Goal: Task Accomplishment & Management: Manage account settings

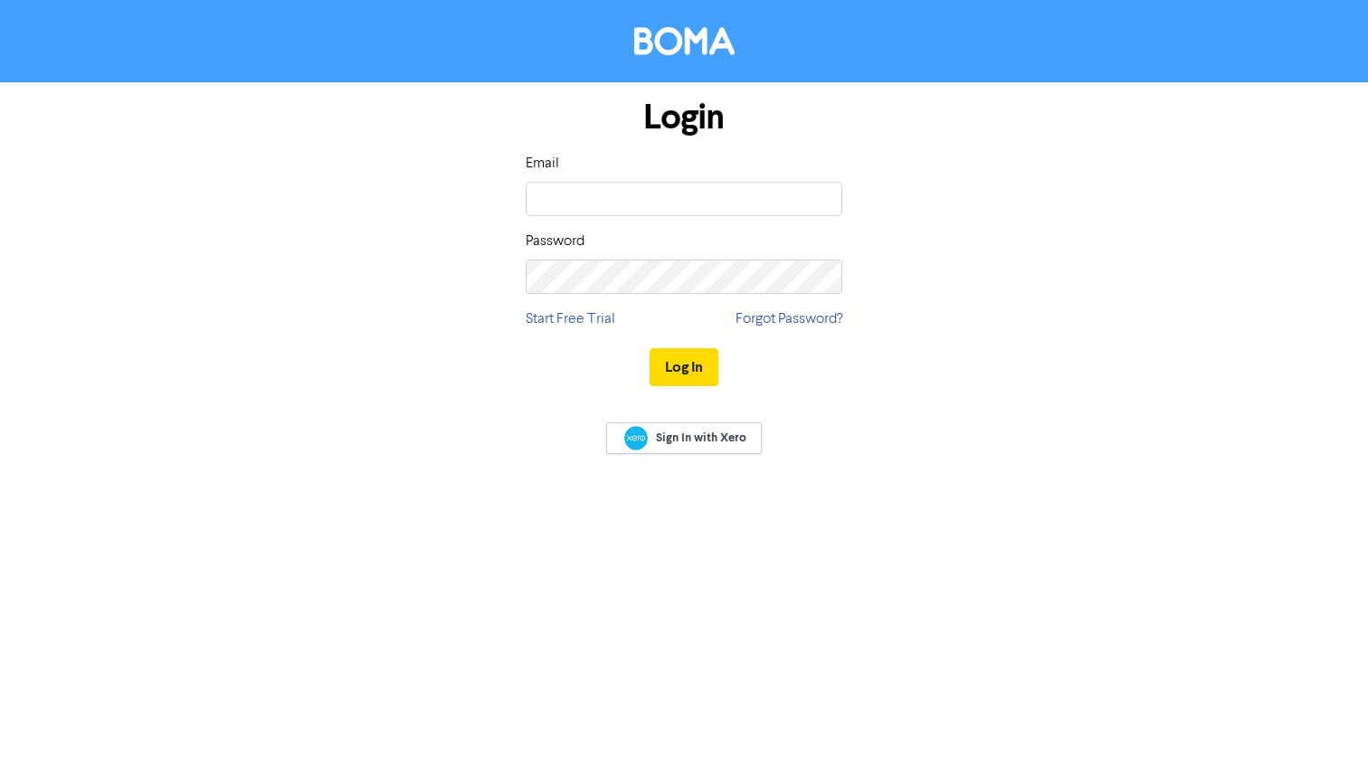
click at [613, 197] on input "email" at bounding box center [684, 199] width 317 height 34
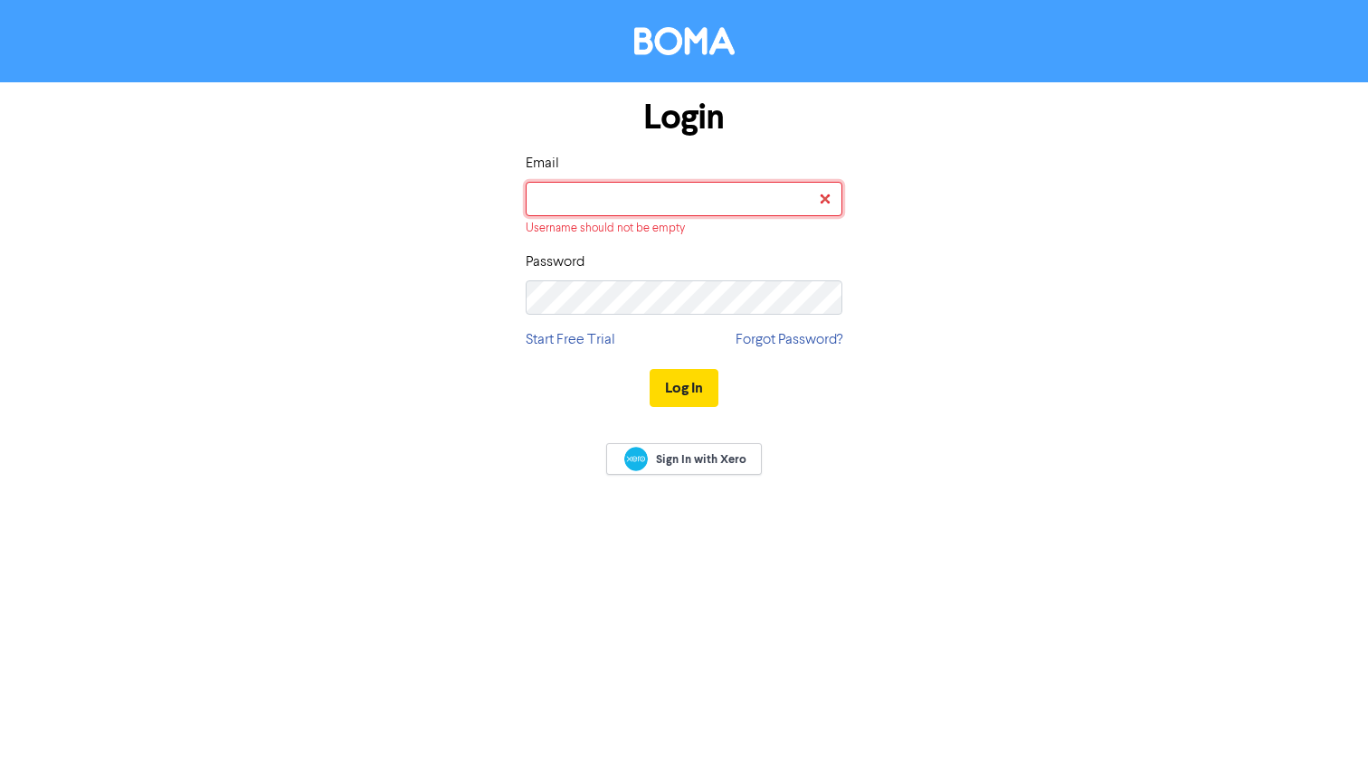
click at [629, 203] on input "email" at bounding box center [684, 199] width 317 height 34
click at [1060, 306] on div "Login Email Username should not be empty Password Start Free Trial Forgot Passw…" at bounding box center [684, 253] width 1032 height 343
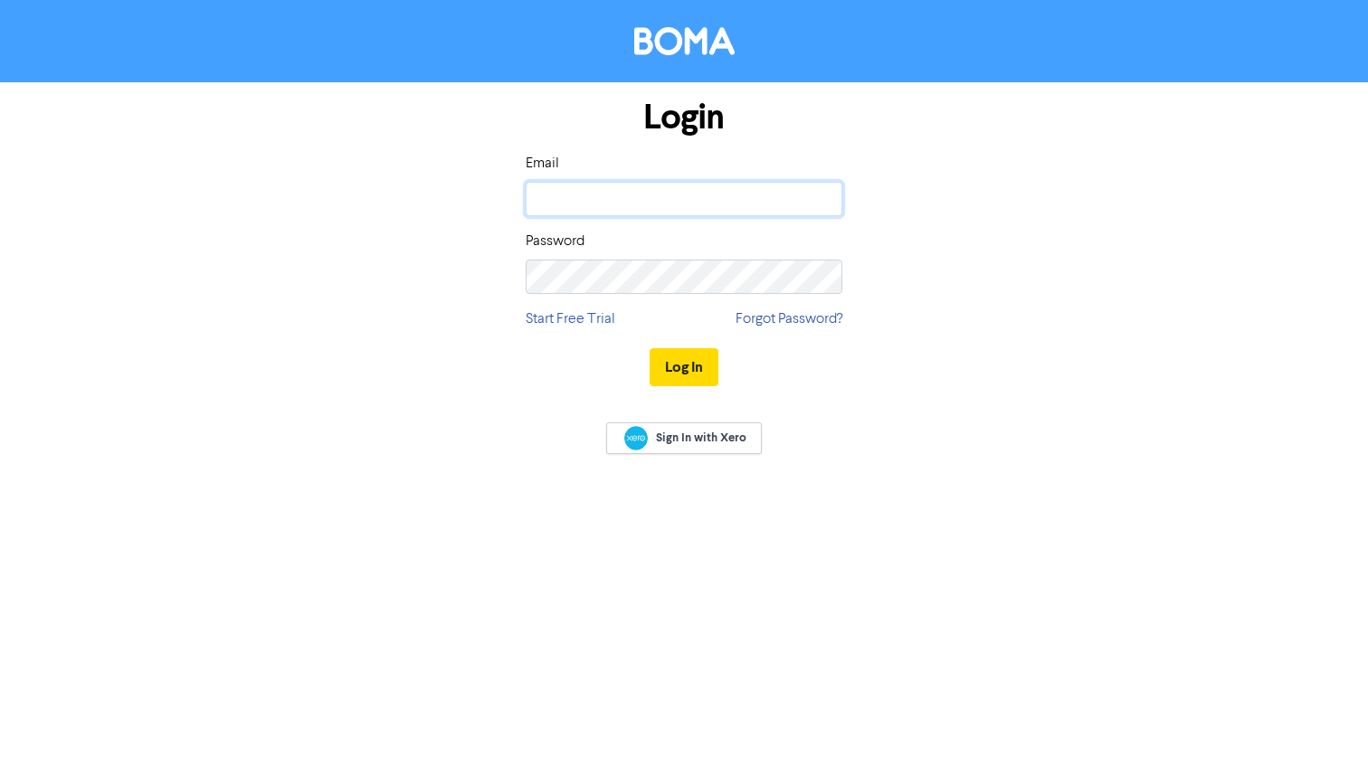
click at [648, 204] on input "email" at bounding box center [684, 199] width 317 height 34
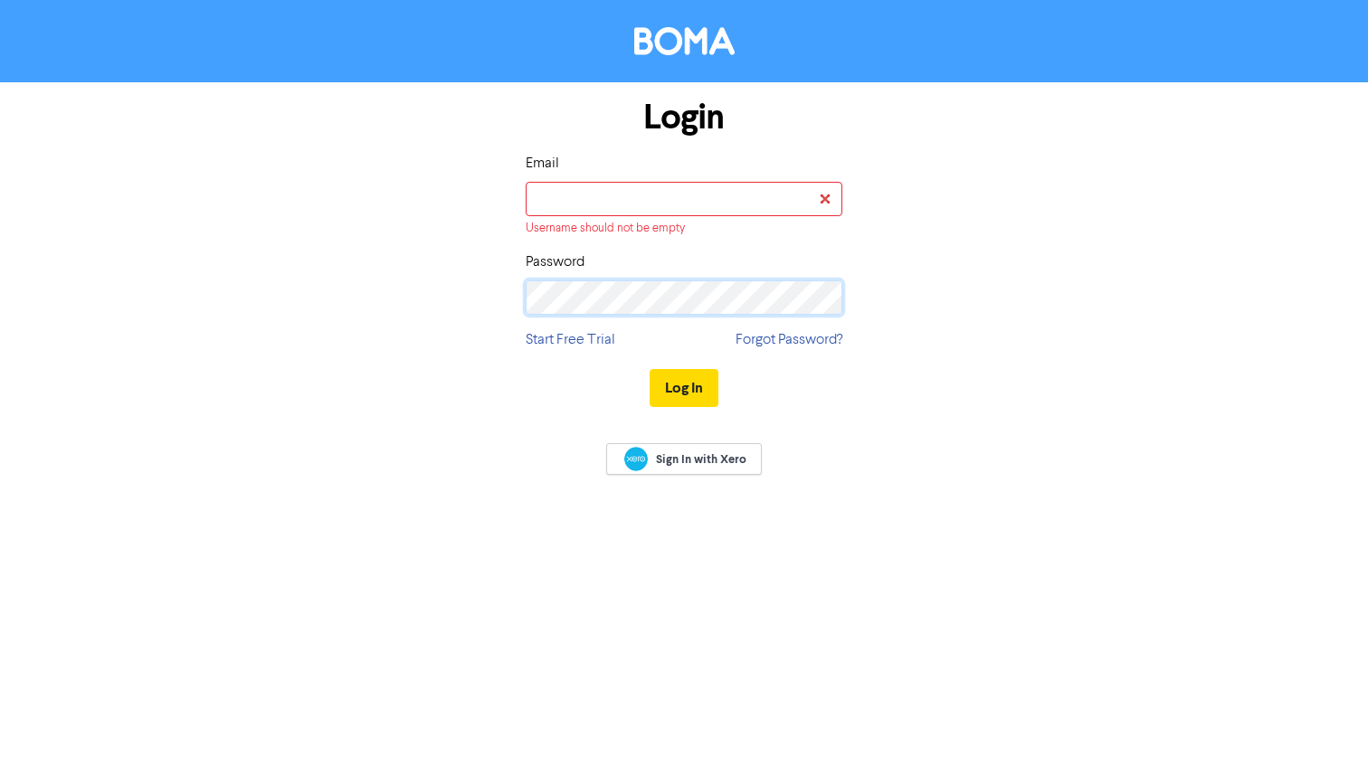
click at [820, 299] on body "Login Email Username should not be empty Password Start Free Trial Forgot Passw…" at bounding box center [684, 378] width 1368 height 757
click at [0, 756] on com-1password-button at bounding box center [0, 757] width 0 height 0
click at [679, 201] on input "email" at bounding box center [684, 199] width 317 height 34
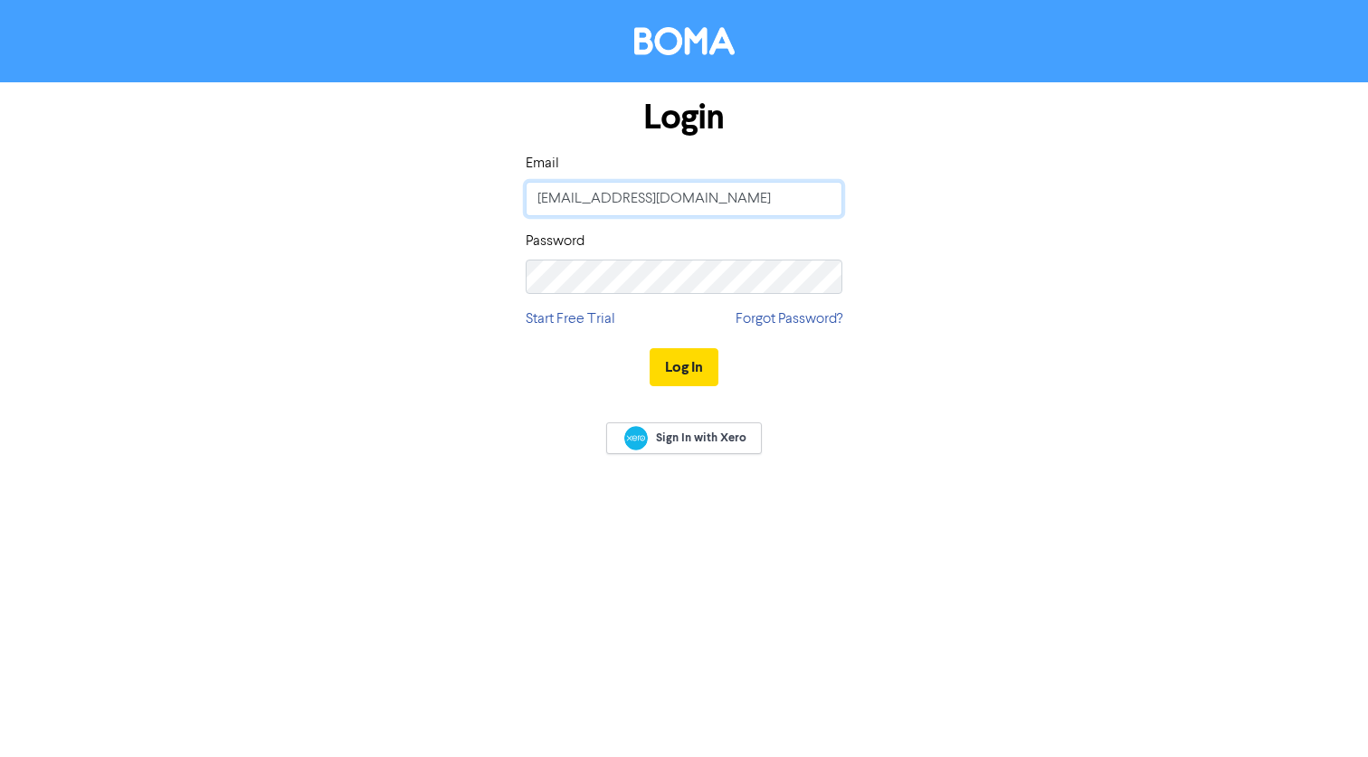
type input "irish@mwit.com.au"
click at [650, 348] on button "Log In" at bounding box center [684, 367] width 69 height 38
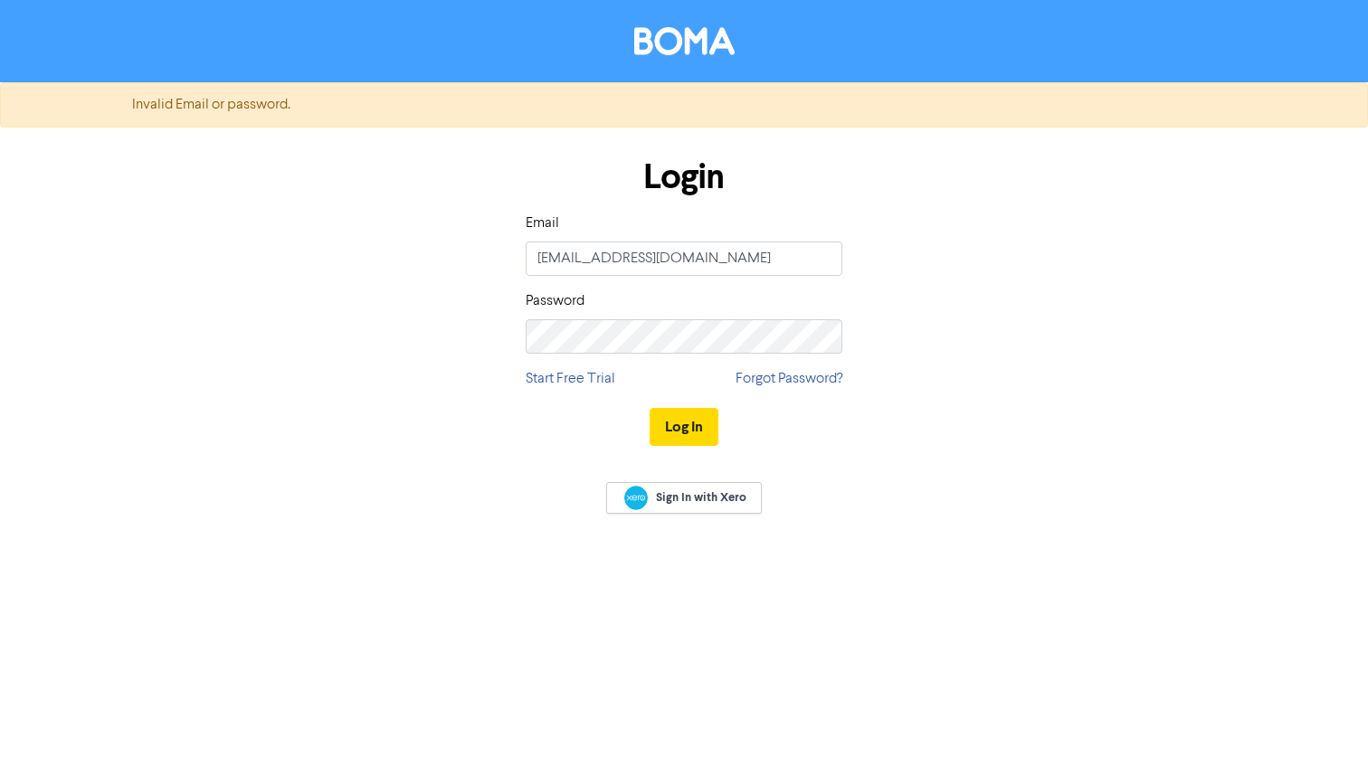
click at [1056, 559] on div "Invalid Email or password. Login Email irish@mwit.com.au Password Start Free Tr…" at bounding box center [684, 378] width 1368 height 757
click at [679, 436] on button "Log In" at bounding box center [684, 427] width 69 height 38
click at [892, 423] on div "Login Email irish@mwit.com.au Password Start Free Trial Forgot Password? Log In" at bounding box center [684, 303] width 1032 height 322
click at [0, 756] on com-1password-button at bounding box center [0, 757] width 0 height 0
drag, startPoint x: 273, startPoint y: 459, endPoint x: 290, endPoint y: 461, distance: 16.4
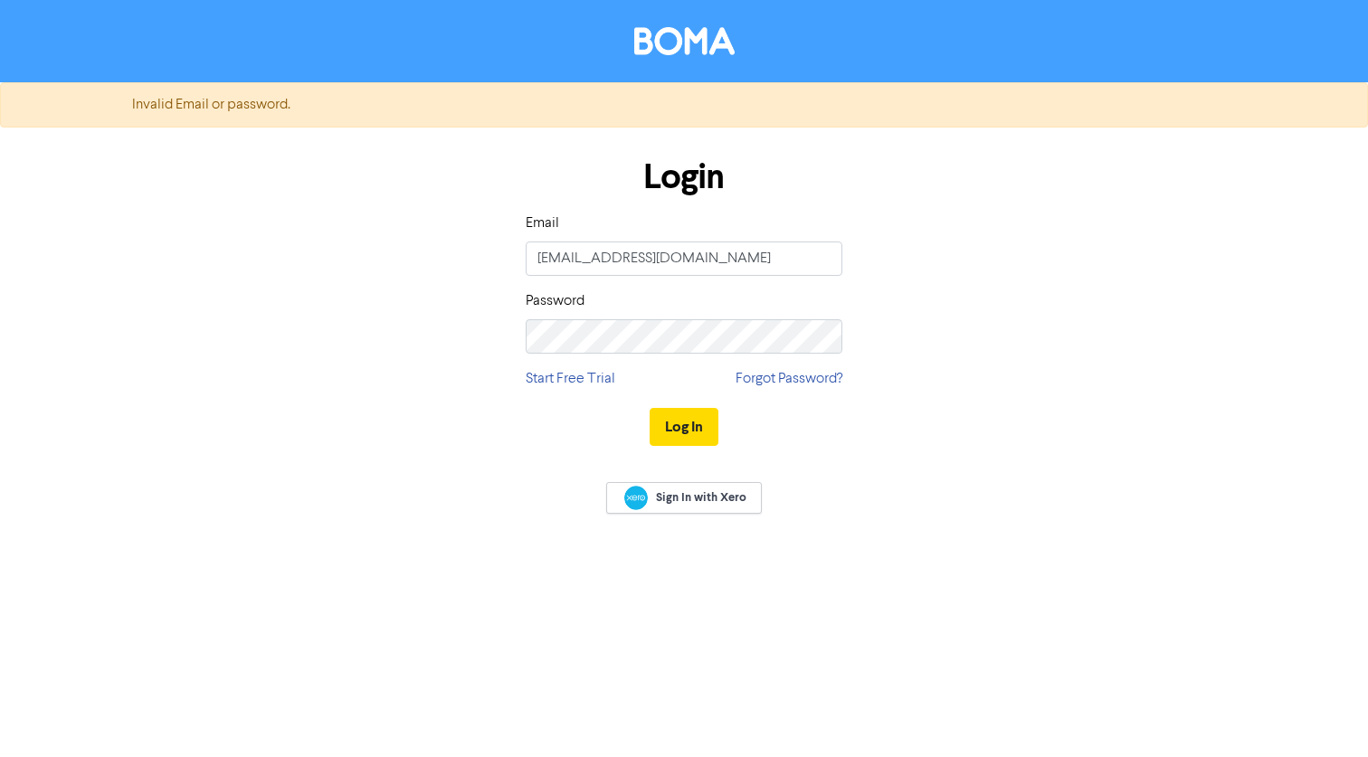
click at [274, 460] on div "Login Email irish@mwit.com.au Password Start Free Trial Forgot Password? Log In" at bounding box center [684, 303] width 1032 height 322
click at [768, 376] on link "Forgot Password?" at bounding box center [789, 379] width 107 height 22
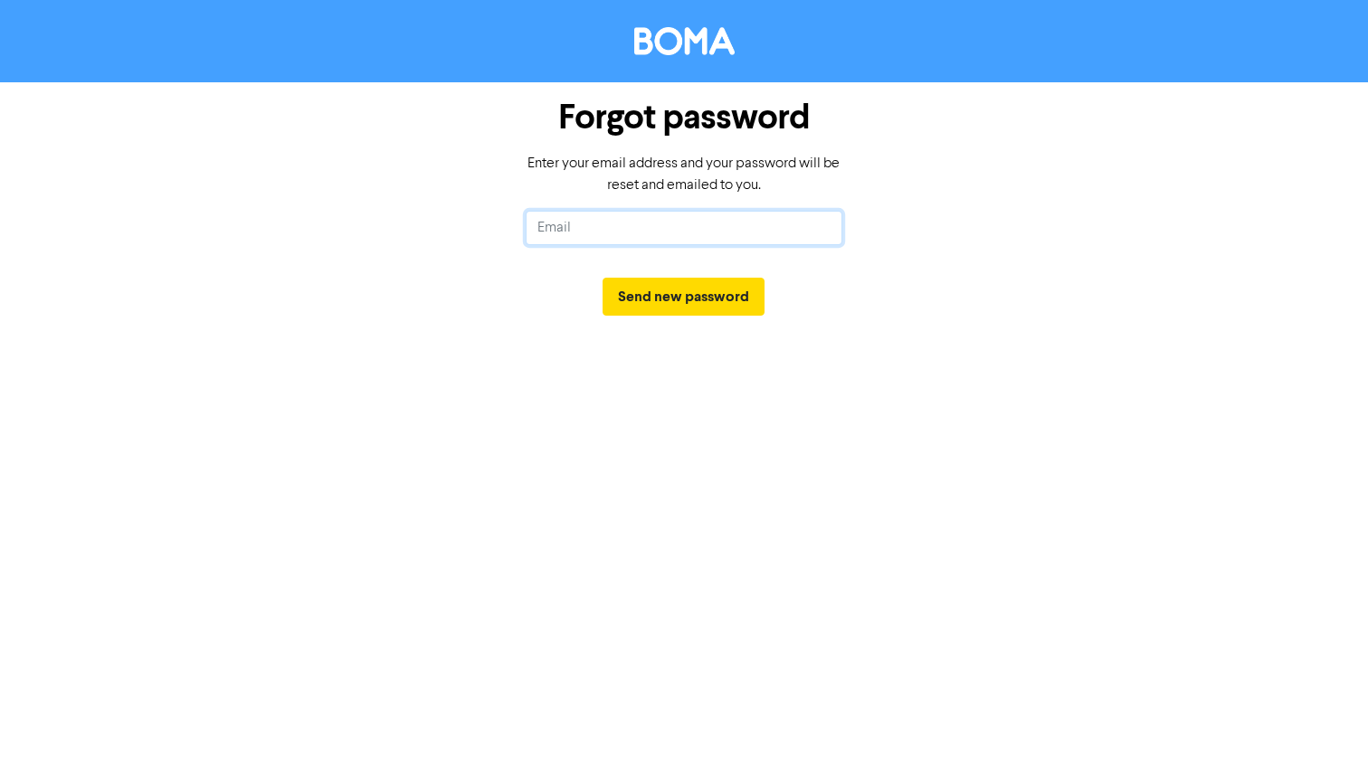
click at [609, 225] on input "text" at bounding box center [684, 228] width 317 height 34
type input "irish@mwit.com.au"
click at [603, 278] on button "Send new password" at bounding box center [684, 297] width 162 height 38
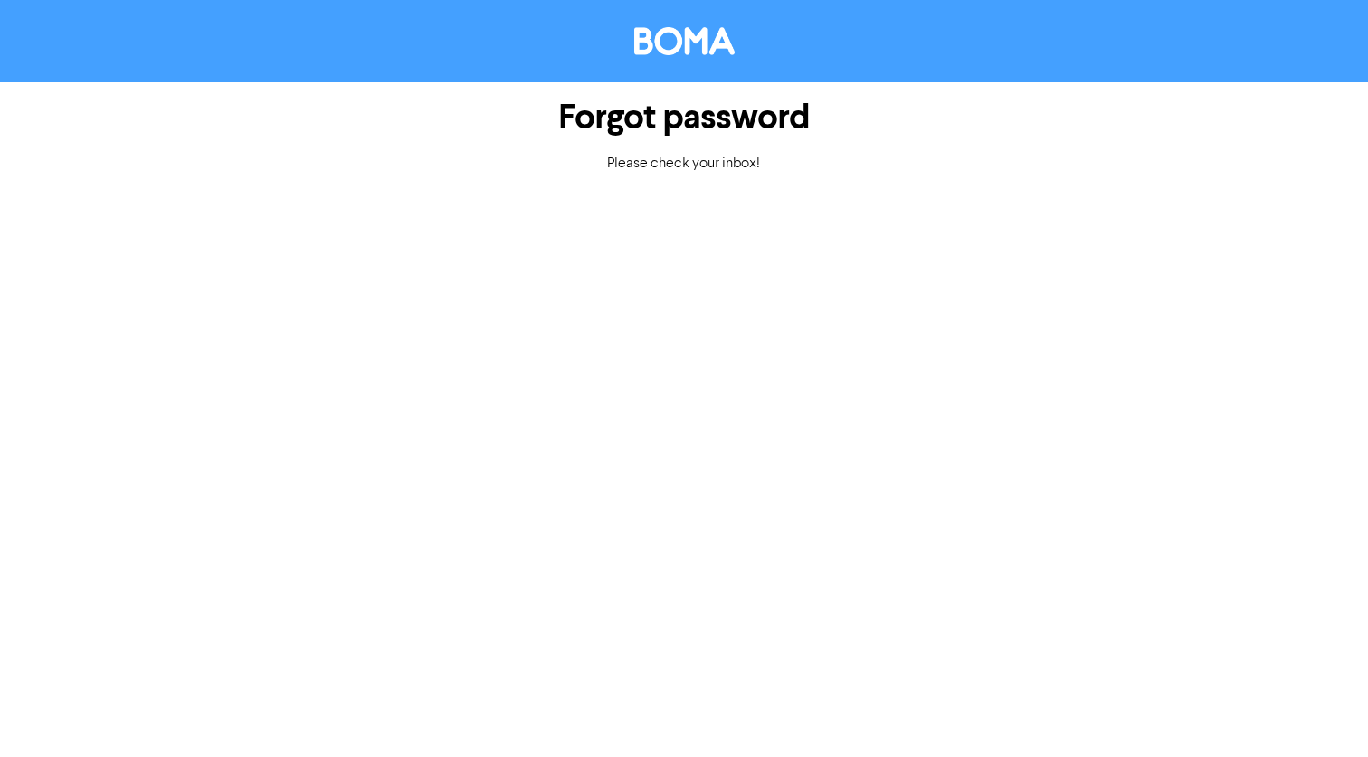
click at [1089, 390] on div "Forgot password Please check your inbox!" at bounding box center [684, 378] width 1368 height 757
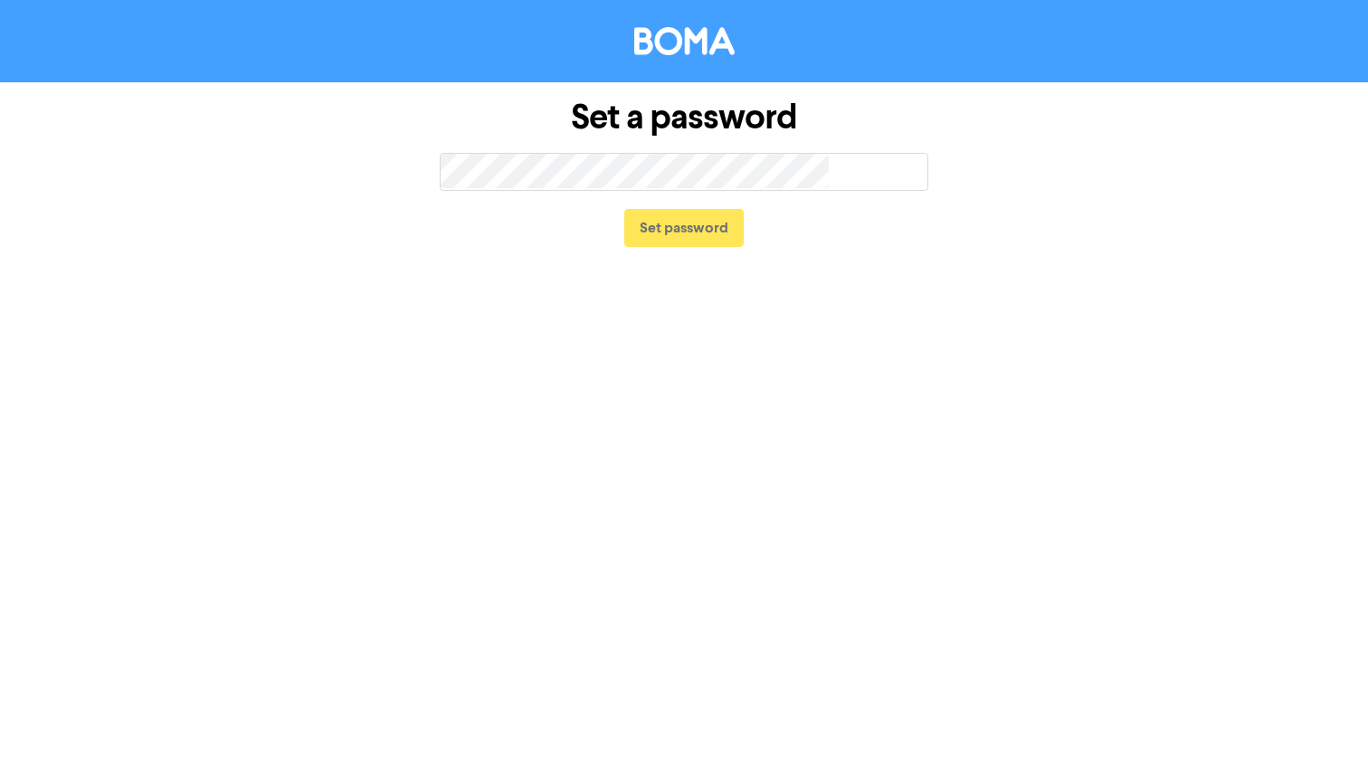
drag, startPoint x: 961, startPoint y: 380, endPoint x: 892, endPoint y: 354, distance: 73.6
click at [961, 380] on div "Set a password too short Set password" at bounding box center [684, 378] width 1368 height 757
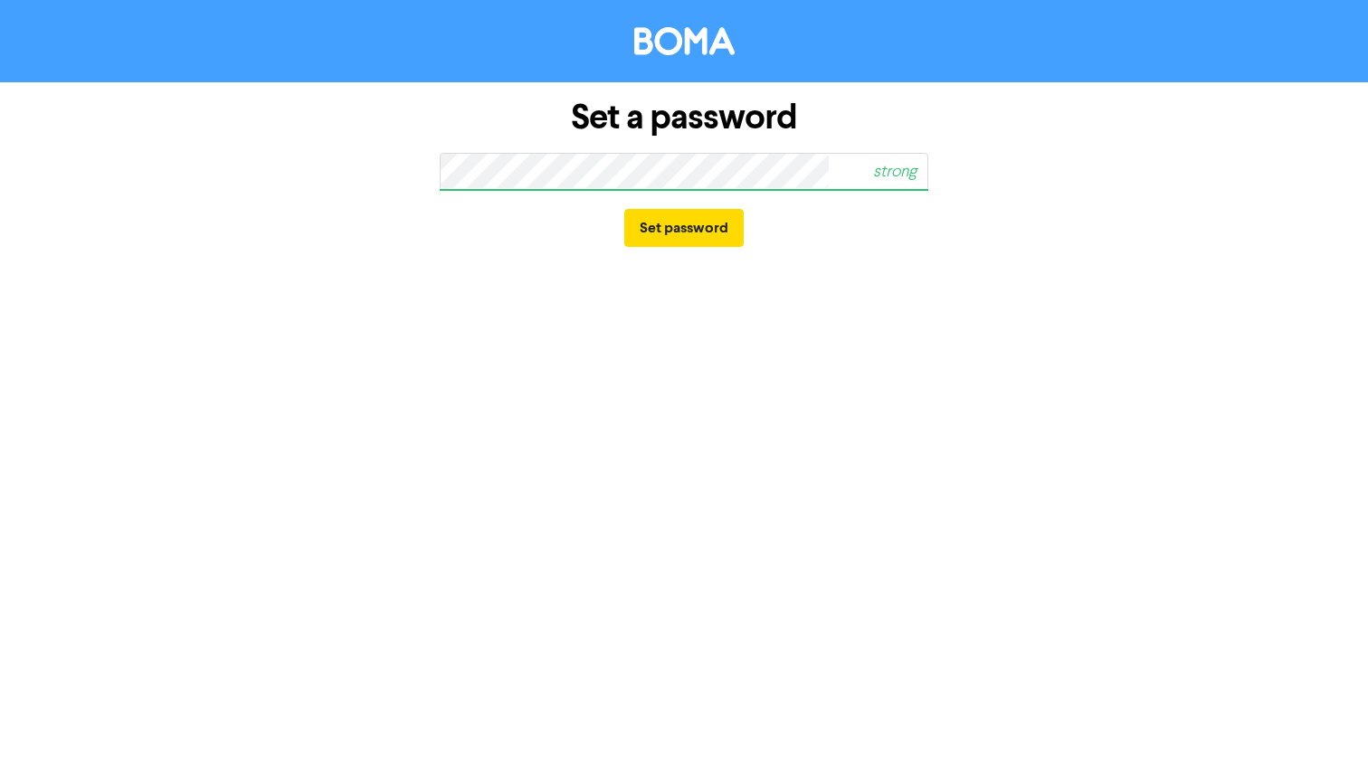
click at [795, 183] on span "strong" at bounding box center [855, 172] width 146 height 42
click at [782, 170] on span "strong" at bounding box center [855, 172] width 146 height 42
click at [801, 170] on span "strong" at bounding box center [855, 172] width 146 height 42
click at [0, 756] on com-1password-button at bounding box center [0, 757] width 0 height 0
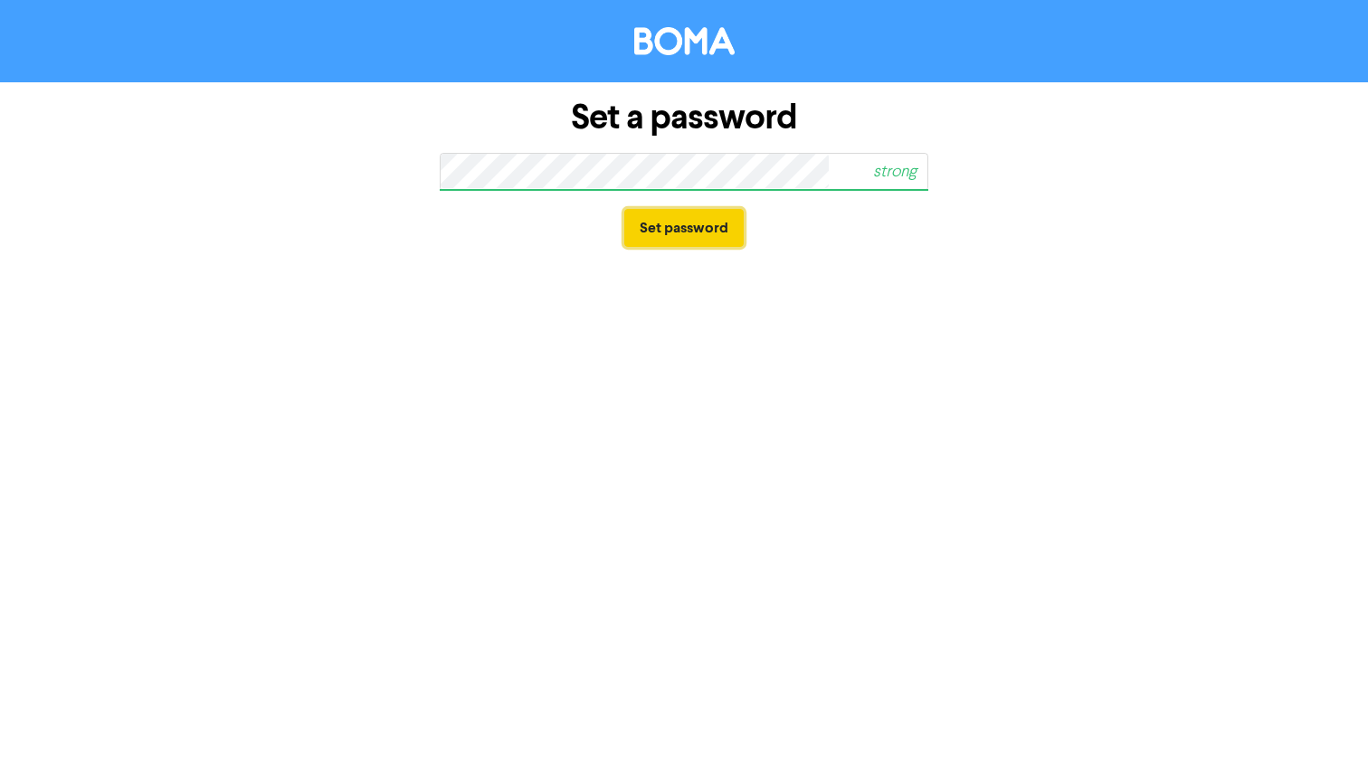
click at [653, 227] on button "Set password" at bounding box center [683, 228] width 119 height 38
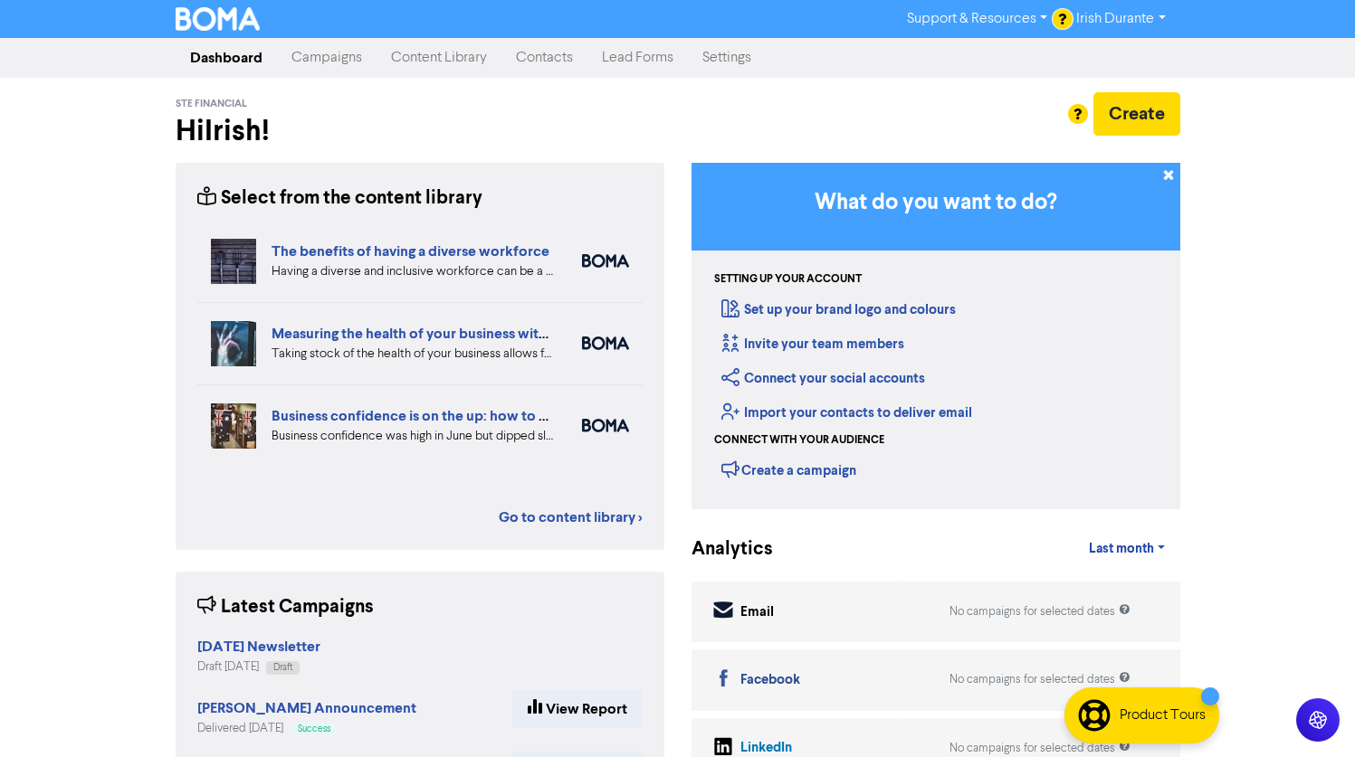
click at [327, 51] on link "Campaigns" at bounding box center [327, 58] width 100 height 36
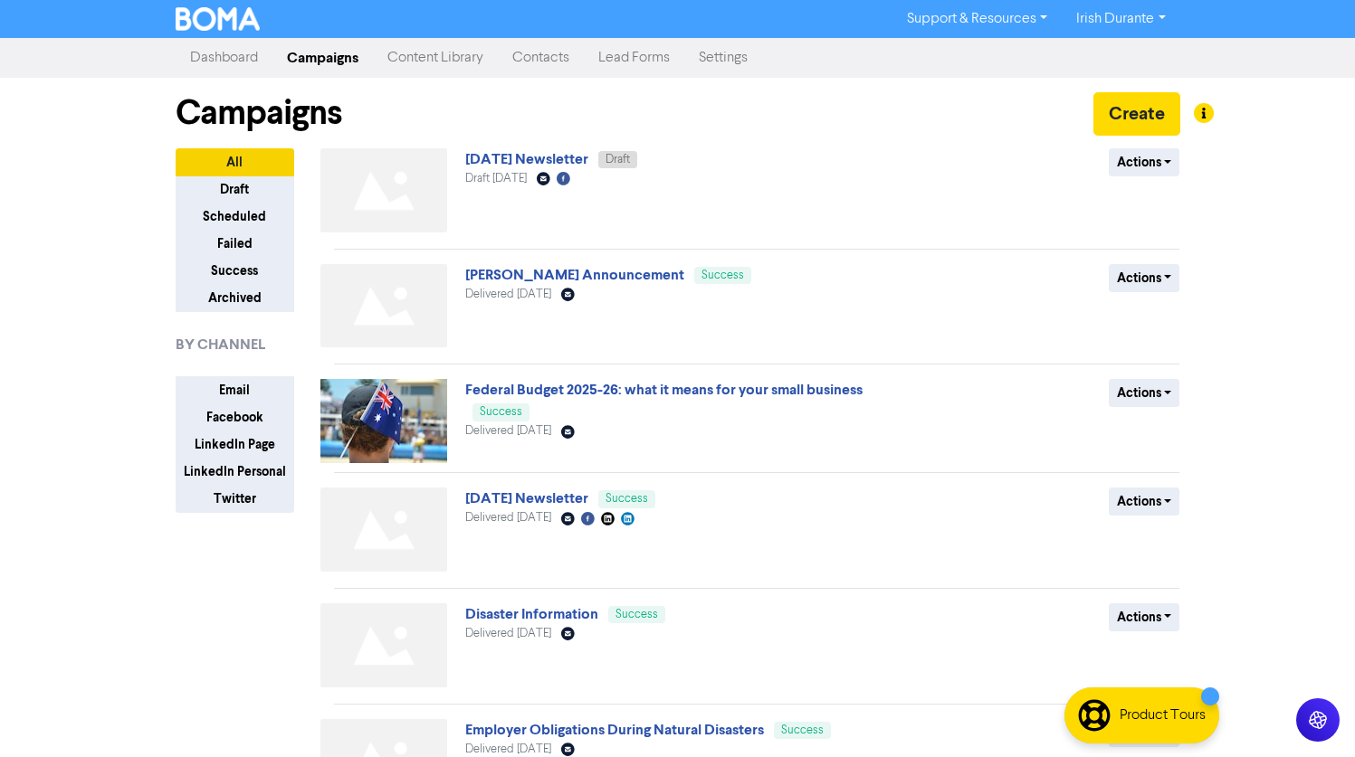
drag, startPoint x: 537, startPoint y: 154, endPoint x: 710, endPoint y: 112, distance: 178.6
click at [710, 112] on div "Campaigns Create" at bounding box center [678, 113] width 1004 height 71
click at [1159, 160] on button "Actions" at bounding box center [1143, 162] width 71 height 28
click at [1143, 229] on button "Duplicate" at bounding box center [1180, 229] width 143 height 29
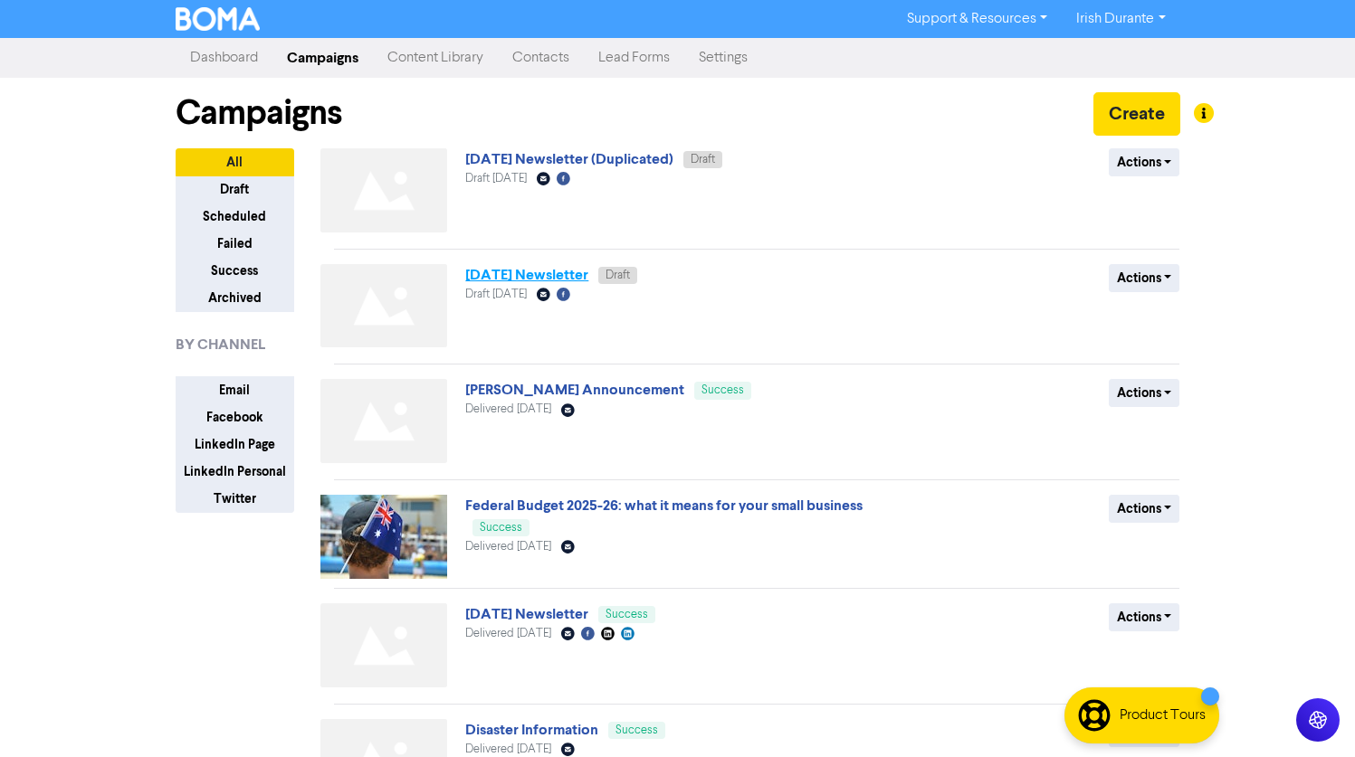
click at [519, 277] on link "October 25 Newsletter" at bounding box center [526, 275] width 123 height 18
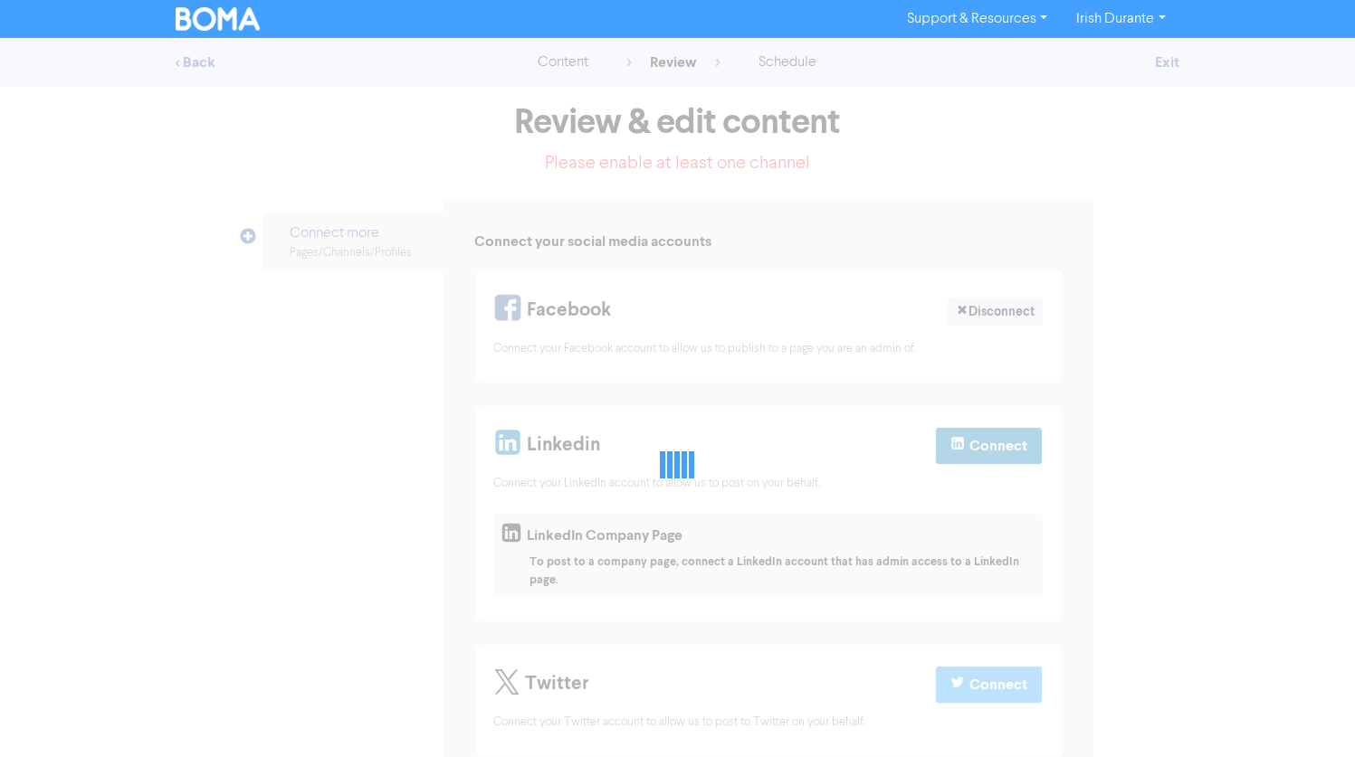
select select "LEARN_MORE"
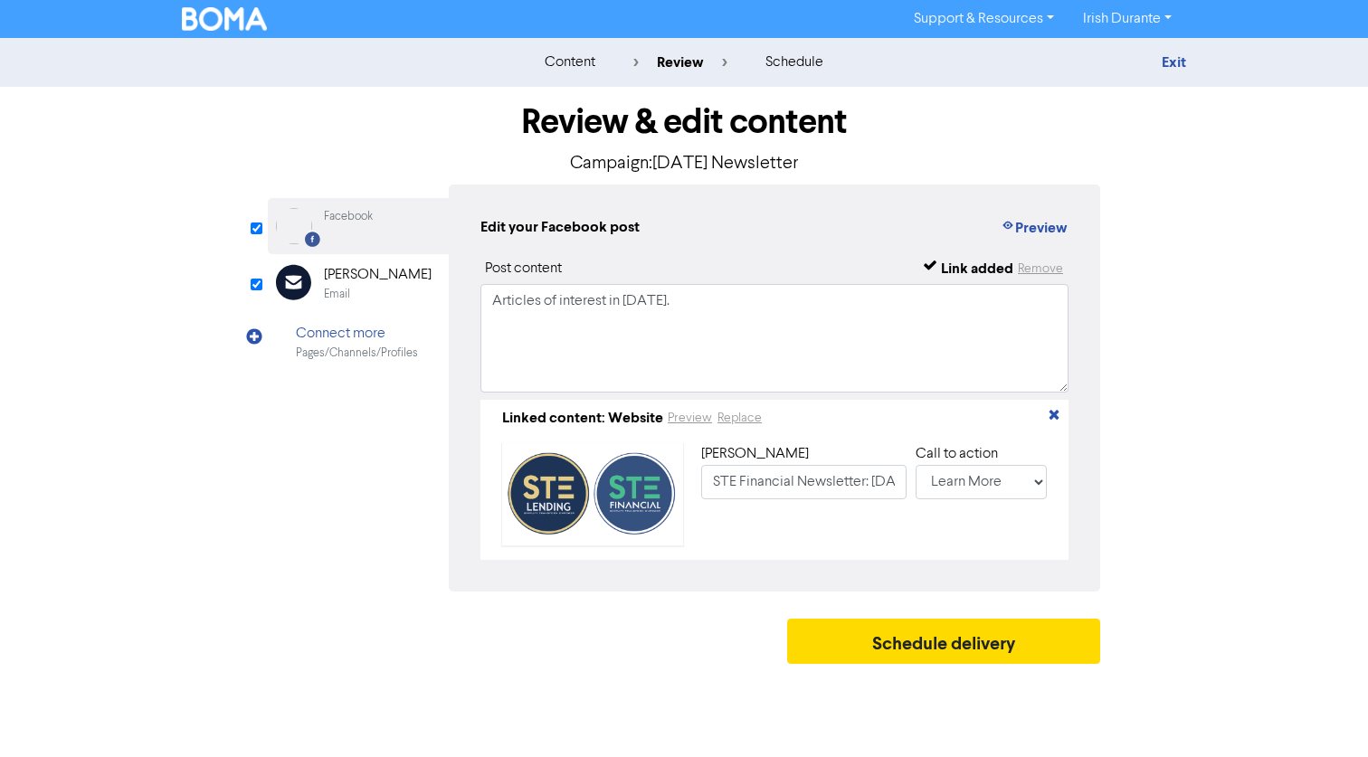
click at [344, 289] on div "Email" at bounding box center [337, 294] width 26 height 17
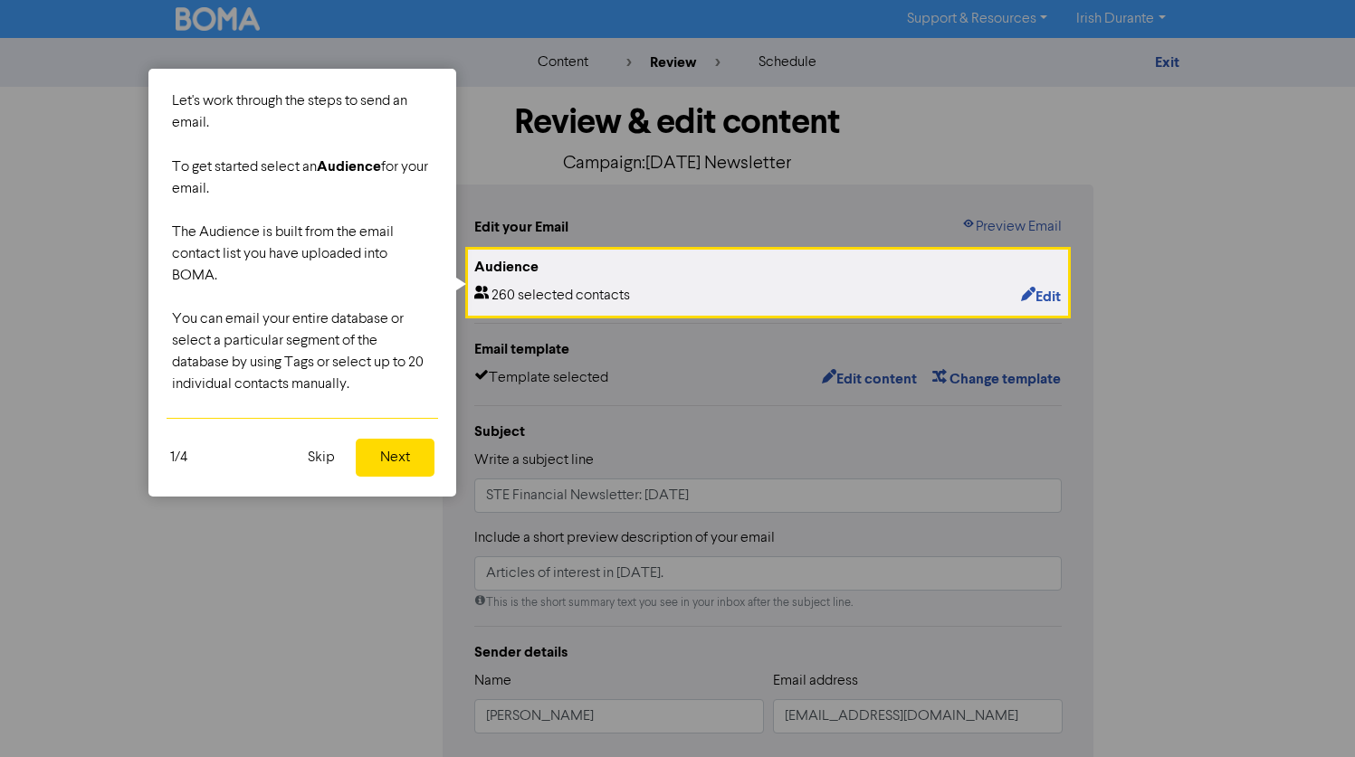
drag, startPoint x: 736, startPoint y: 361, endPoint x: 759, endPoint y: 365, distance: 23.8
click at [737, 361] on div at bounding box center [768, 668] width 597 height 708
click at [403, 460] on button "Next" at bounding box center [395, 458] width 79 height 38
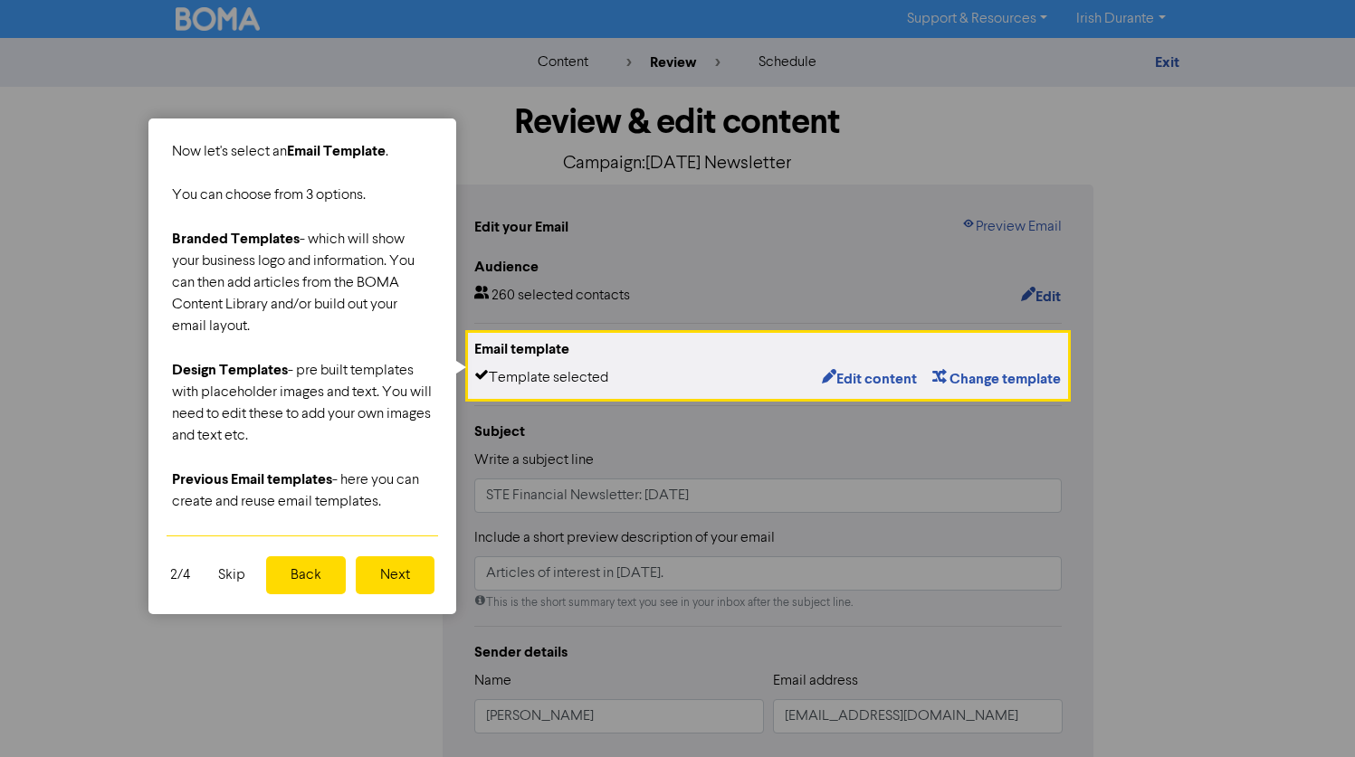
click at [397, 577] on button "Next" at bounding box center [395, 575] width 79 height 38
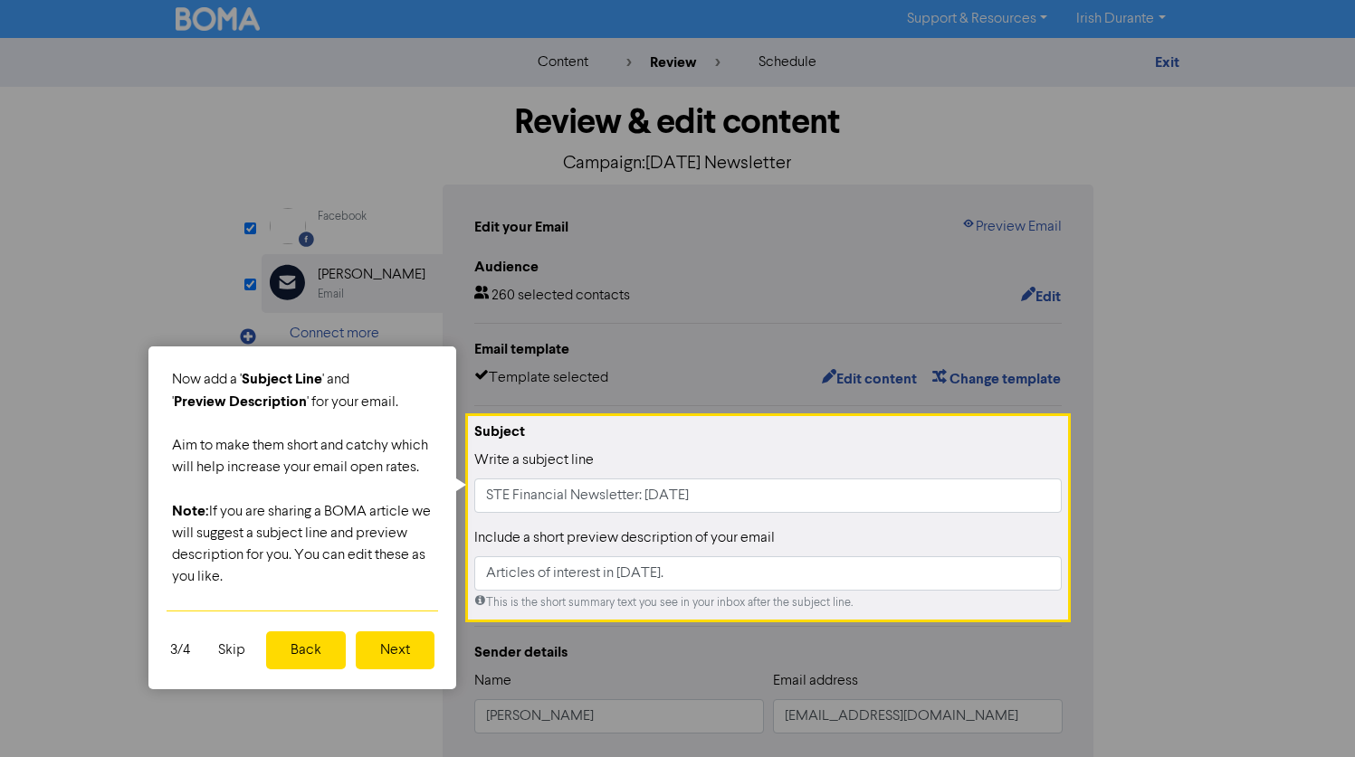
click at [406, 656] on button "Next" at bounding box center [395, 651] width 79 height 38
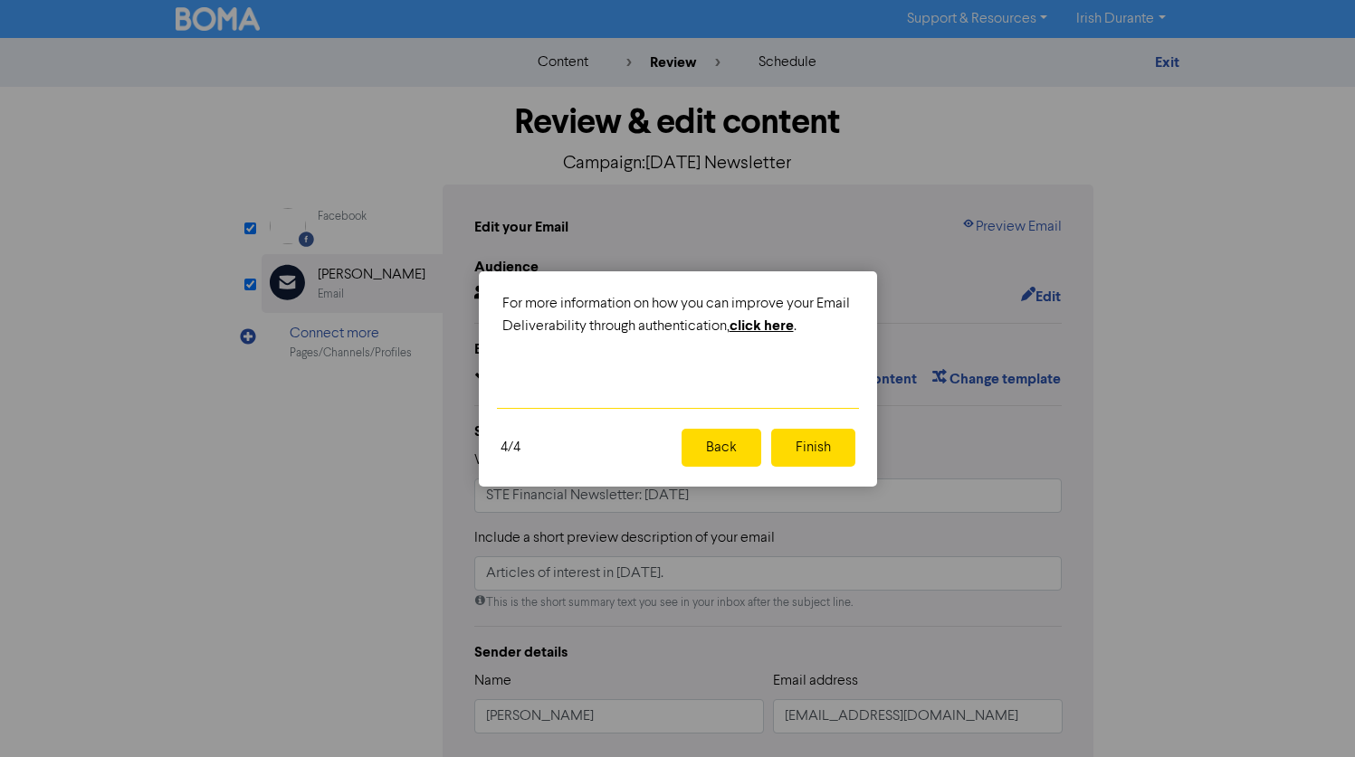
click at [808, 452] on button "Finish" at bounding box center [813, 448] width 84 height 38
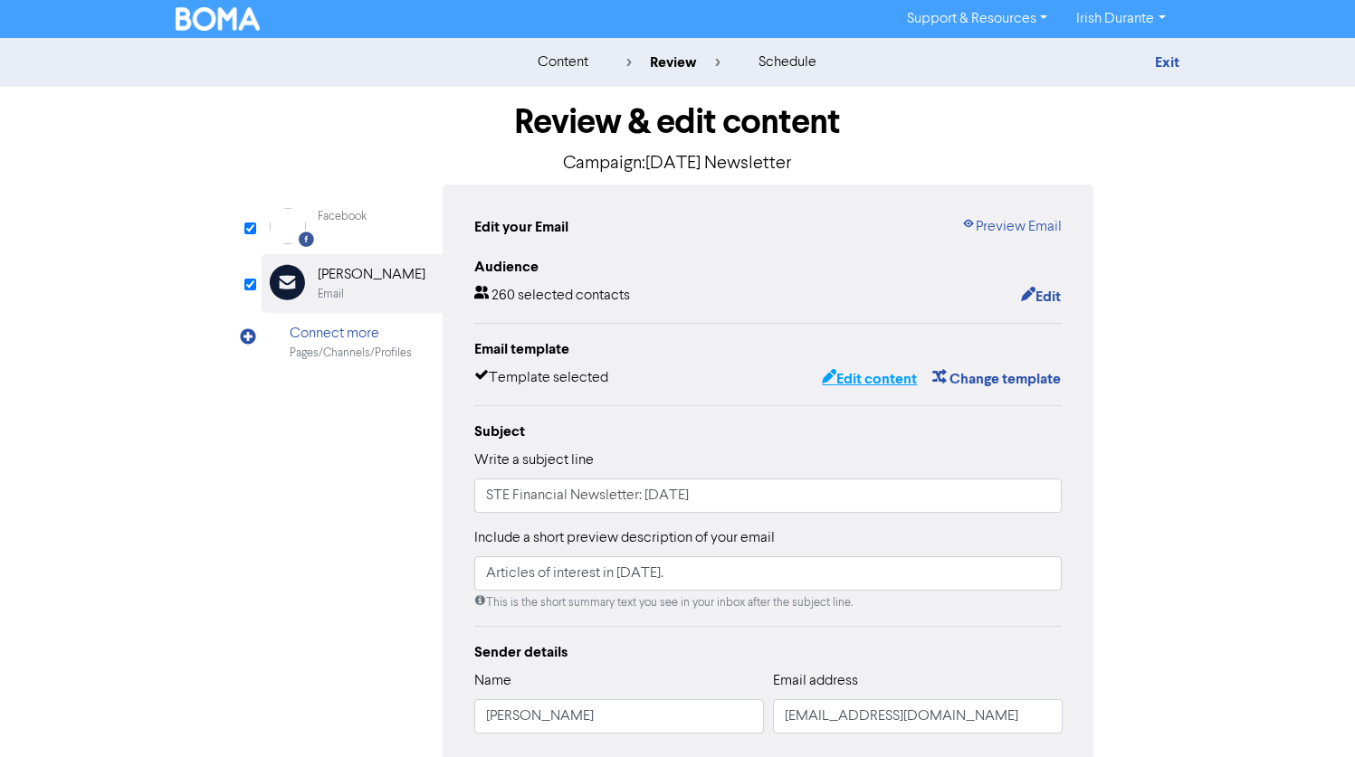
click at [863, 382] on button "Edit content" at bounding box center [869, 379] width 97 height 24
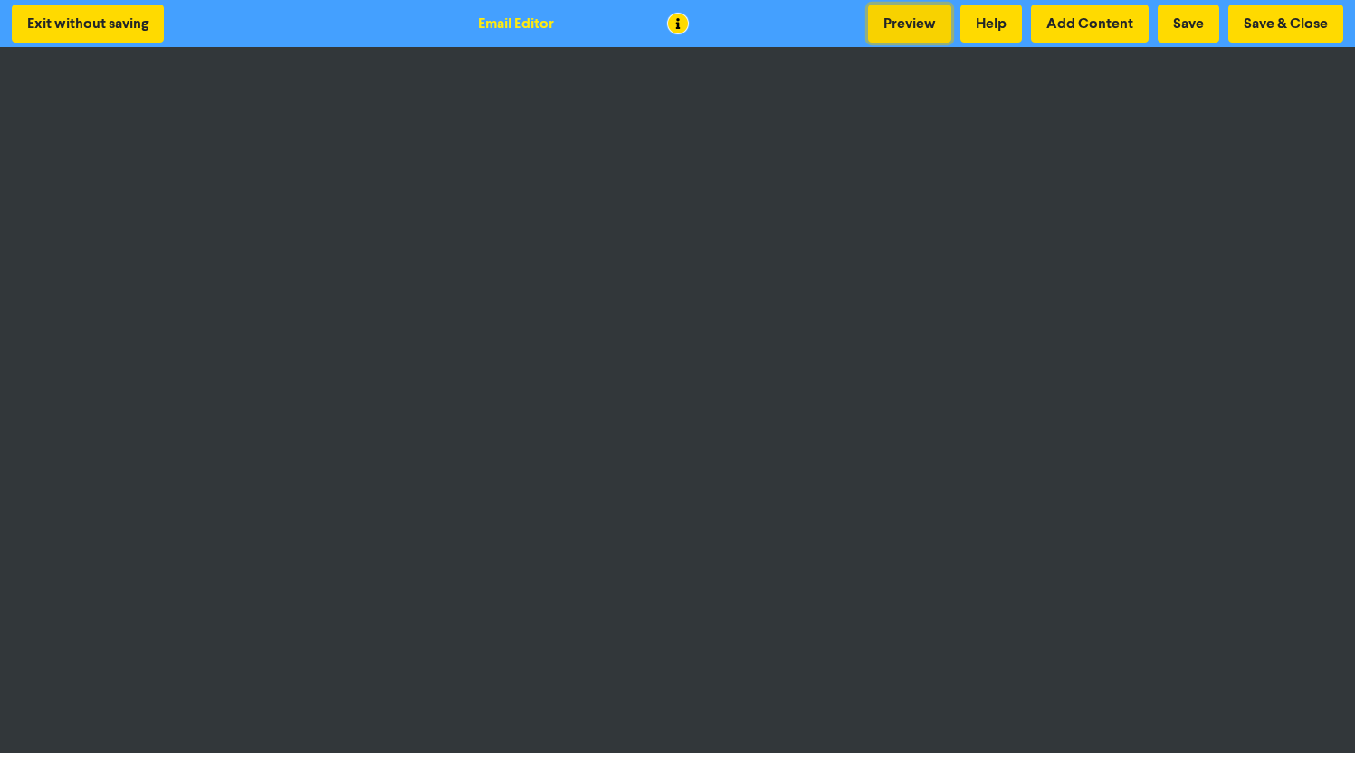
click at [892, 20] on button "Preview" at bounding box center [909, 24] width 83 height 38
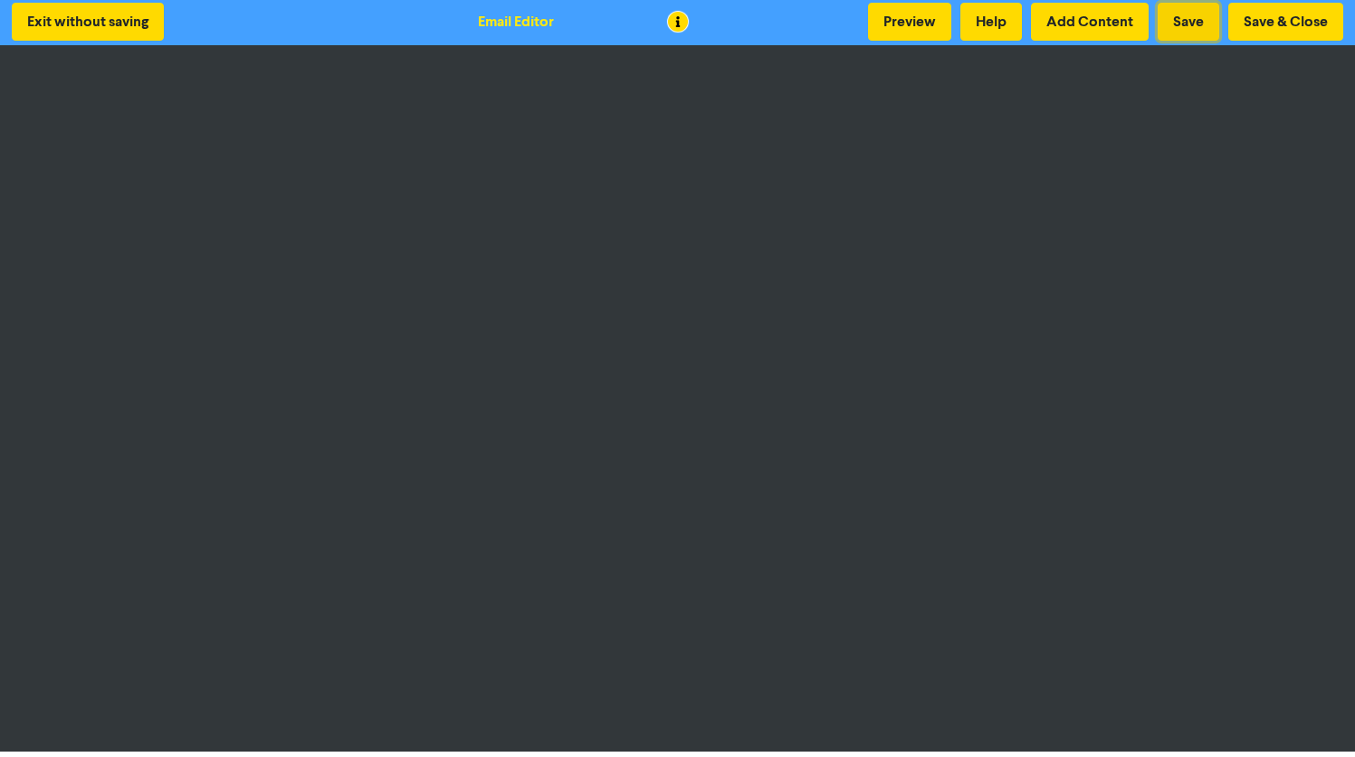
click at [1199, 28] on button "Save" at bounding box center [1188, 22] width 62 height 38
click at [896, 22] on button "Preview" at bounding box center [909, 22] width 83 height 38
click at [1260, 27] on button "Save & Close" at bounding box center [1285, 22] width 115 height 38
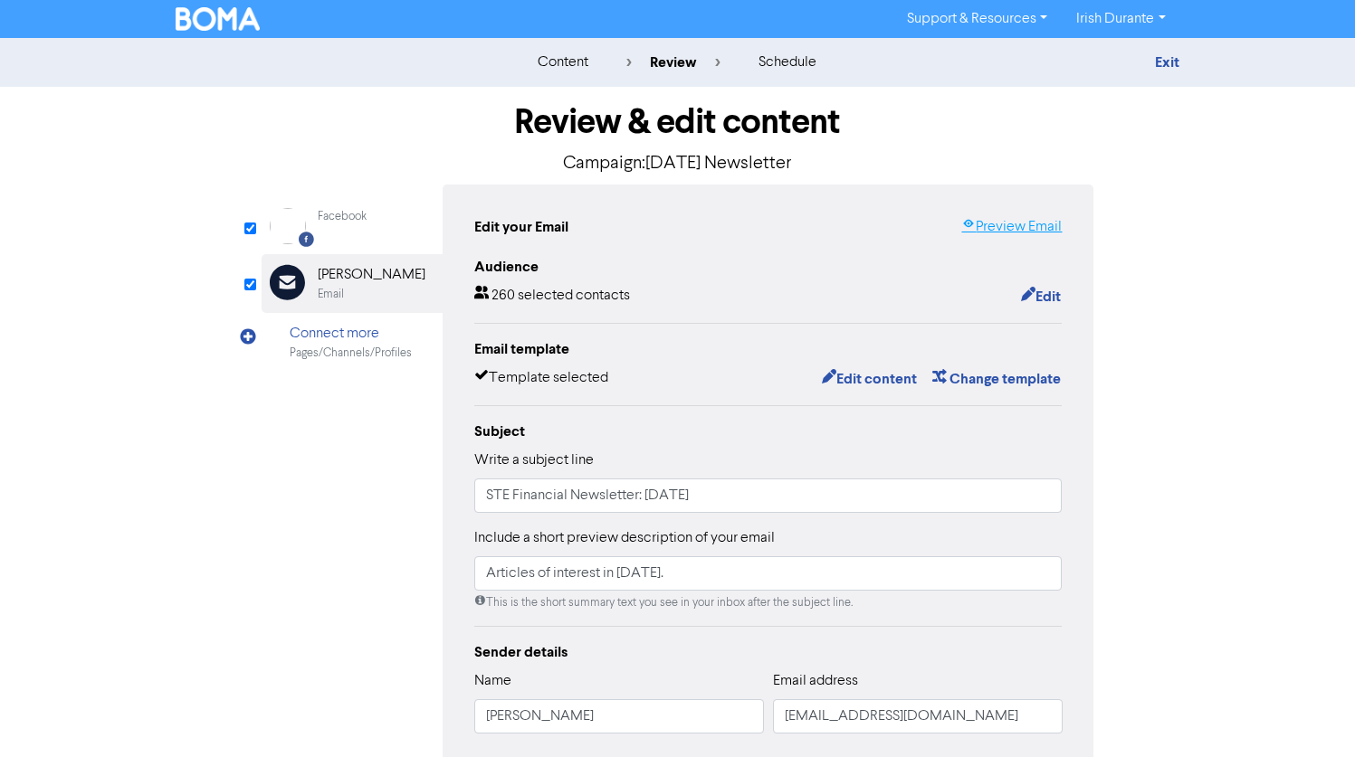
click at [1012, 225] on link "Preview Email" at bounding box center [1011, 227] width 100 height 22
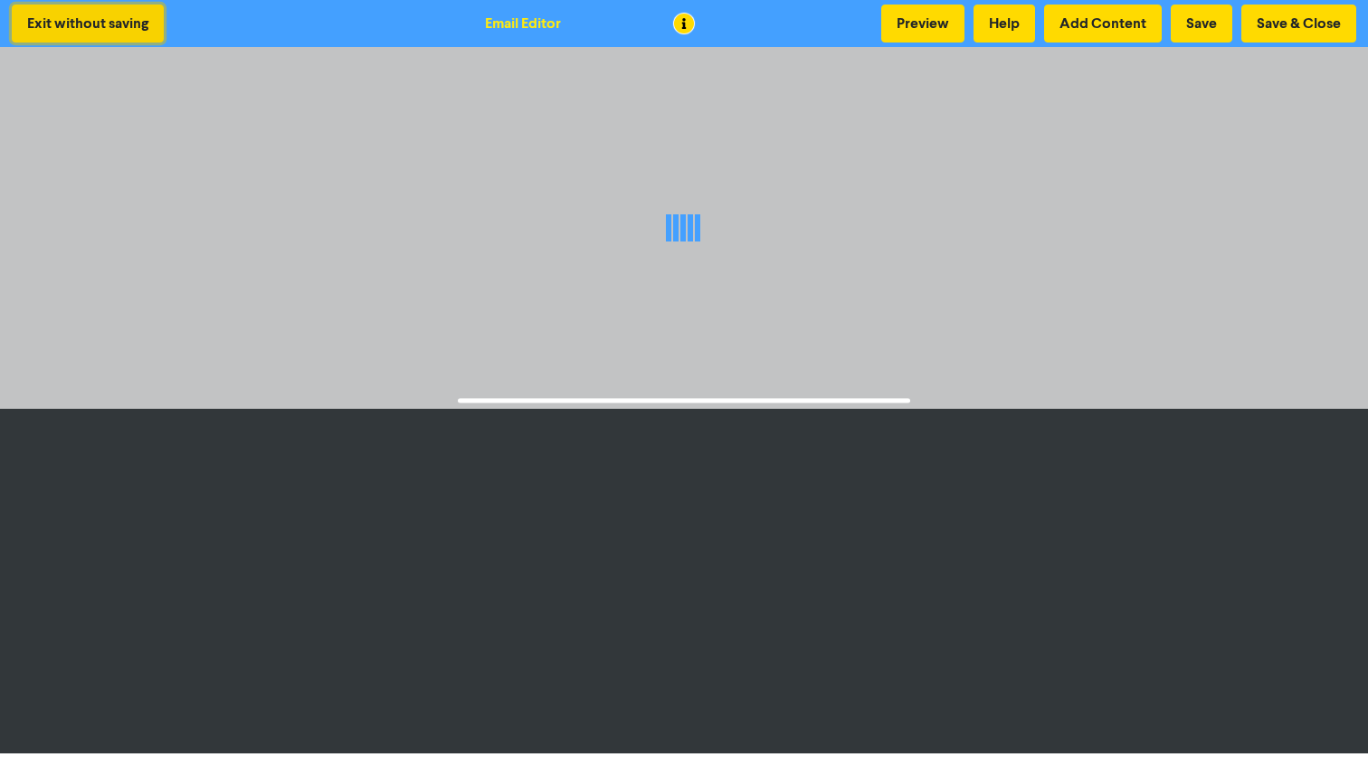
click at [59, 15] on button "Exit without saving" at bounding box center [88, 24] width 152 height 38
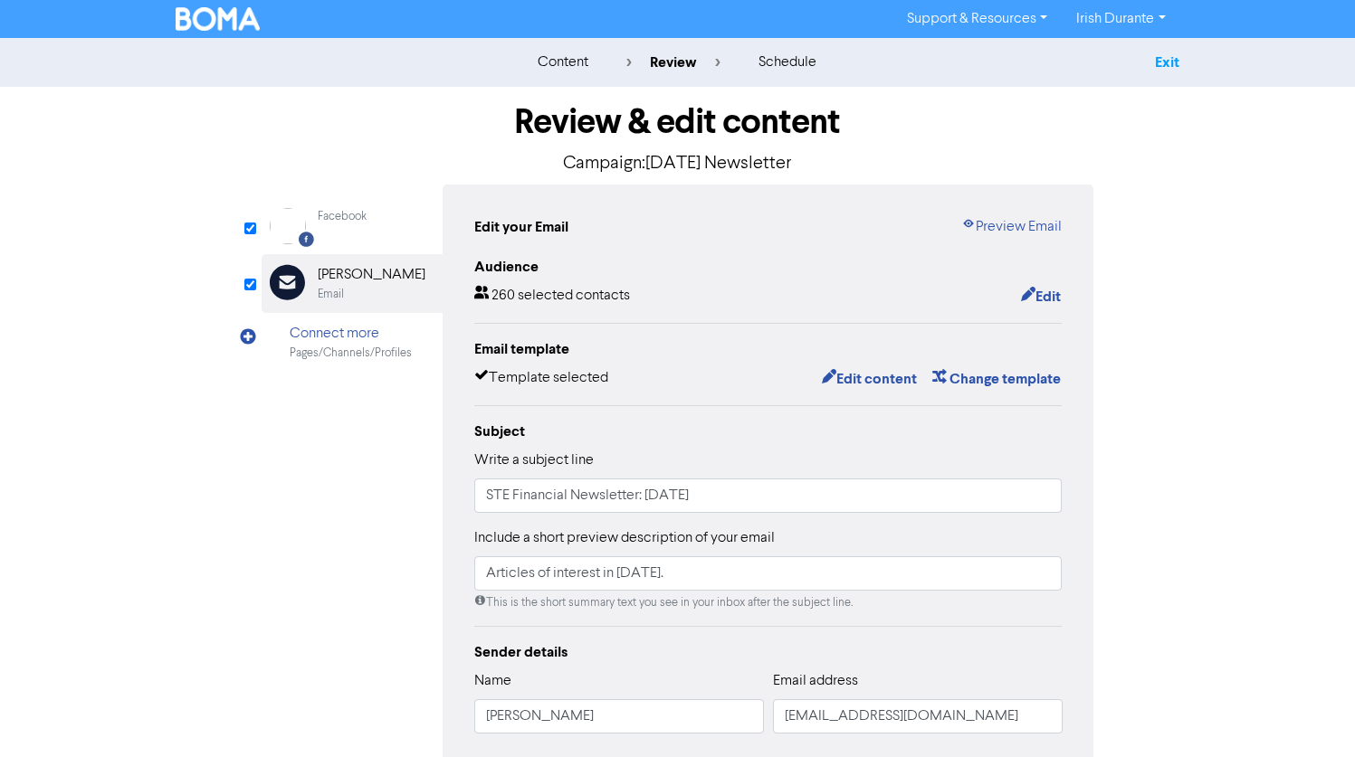
click at [1170, 63] on link "Exit" at bounding box center [1167, 62] width 24 height 18
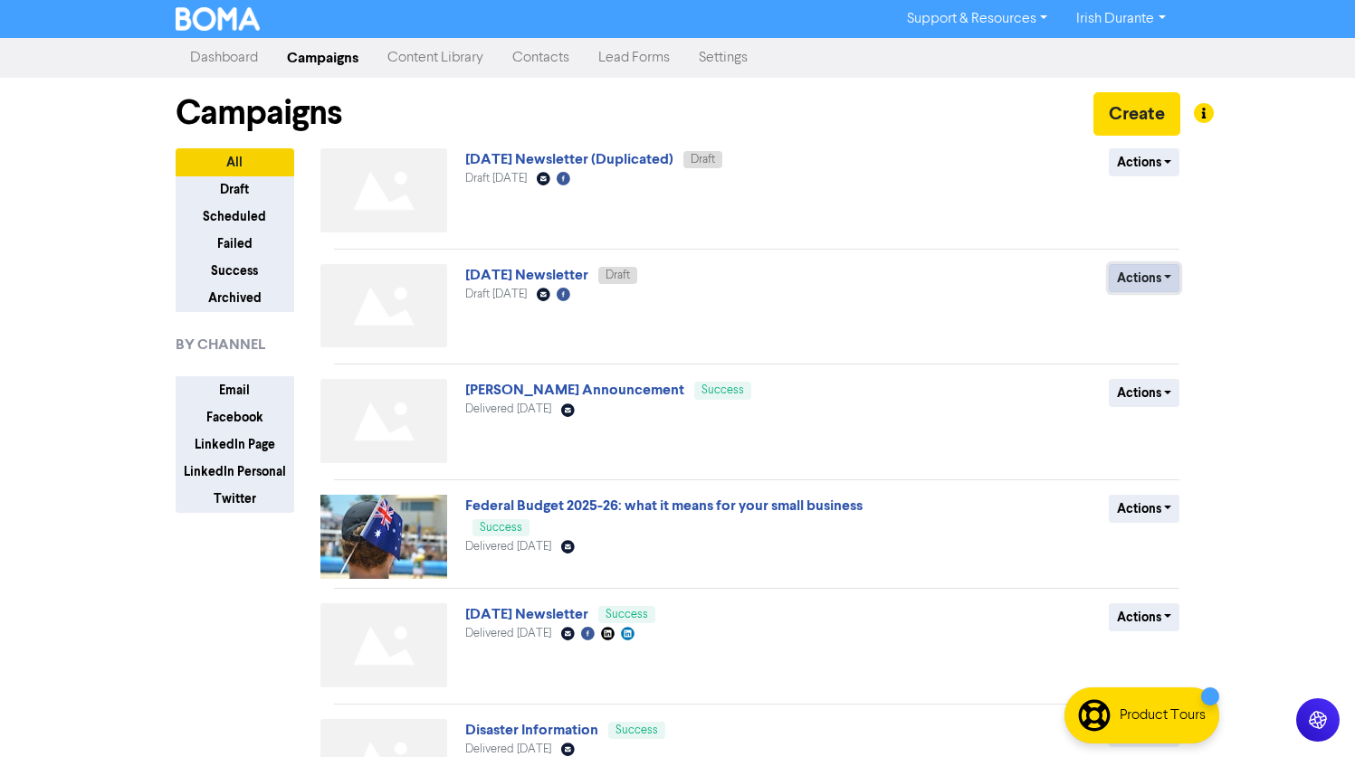
drag, startPoint x: 493, startPoint y: 268, endPoint x: 1152, endPoint y: 280, distance: 658.8
click at [1152, 280] on button "Actions" at bounding box center [1143, 278] width 71 height 28
click at [1299, 291] on div "Support & Resources Video Tutorials FAQ & Guides Marketing Education Irish Dura…" at bounding box center [677, 378] width 1355 height 757
click at [579, 276] on link "October 25 Newsletter" at bounding box center [526, 275] width 123 height 18
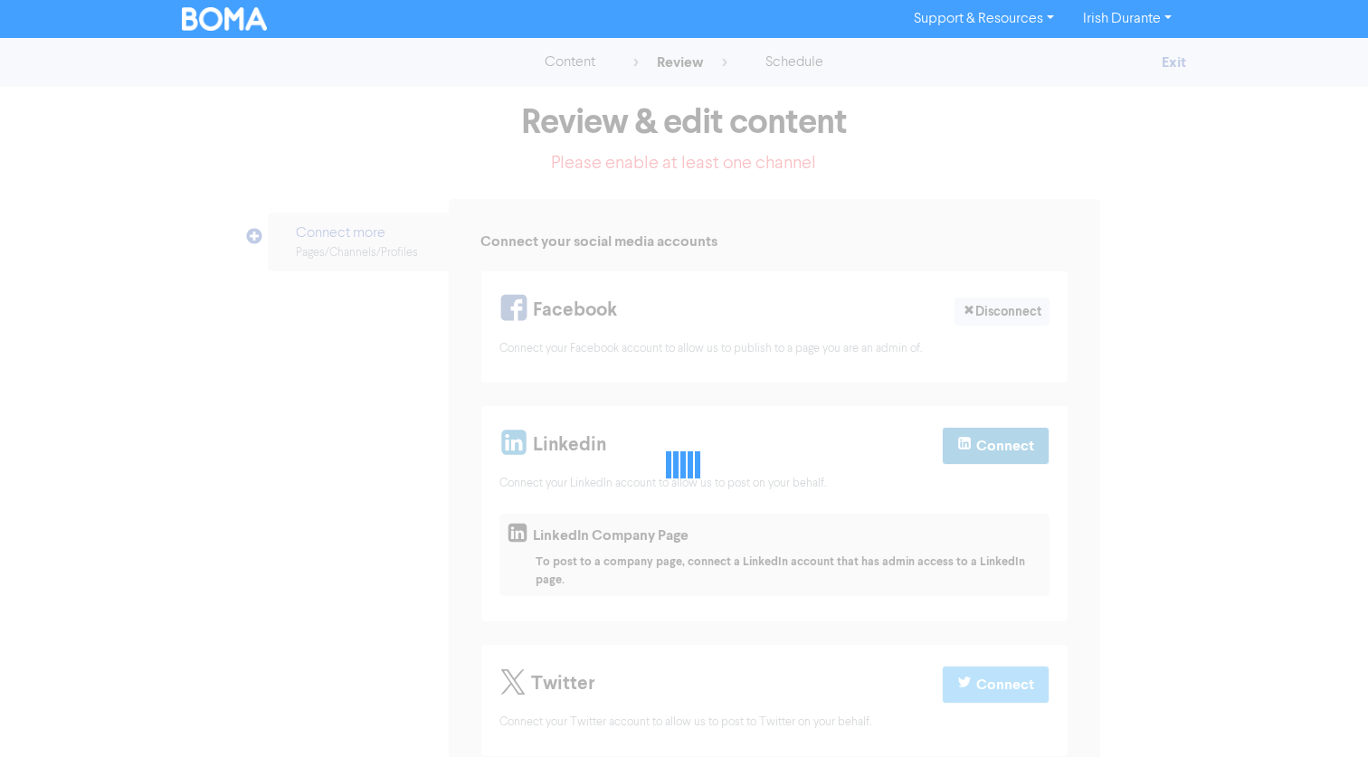
select select "LEARN_MORE"
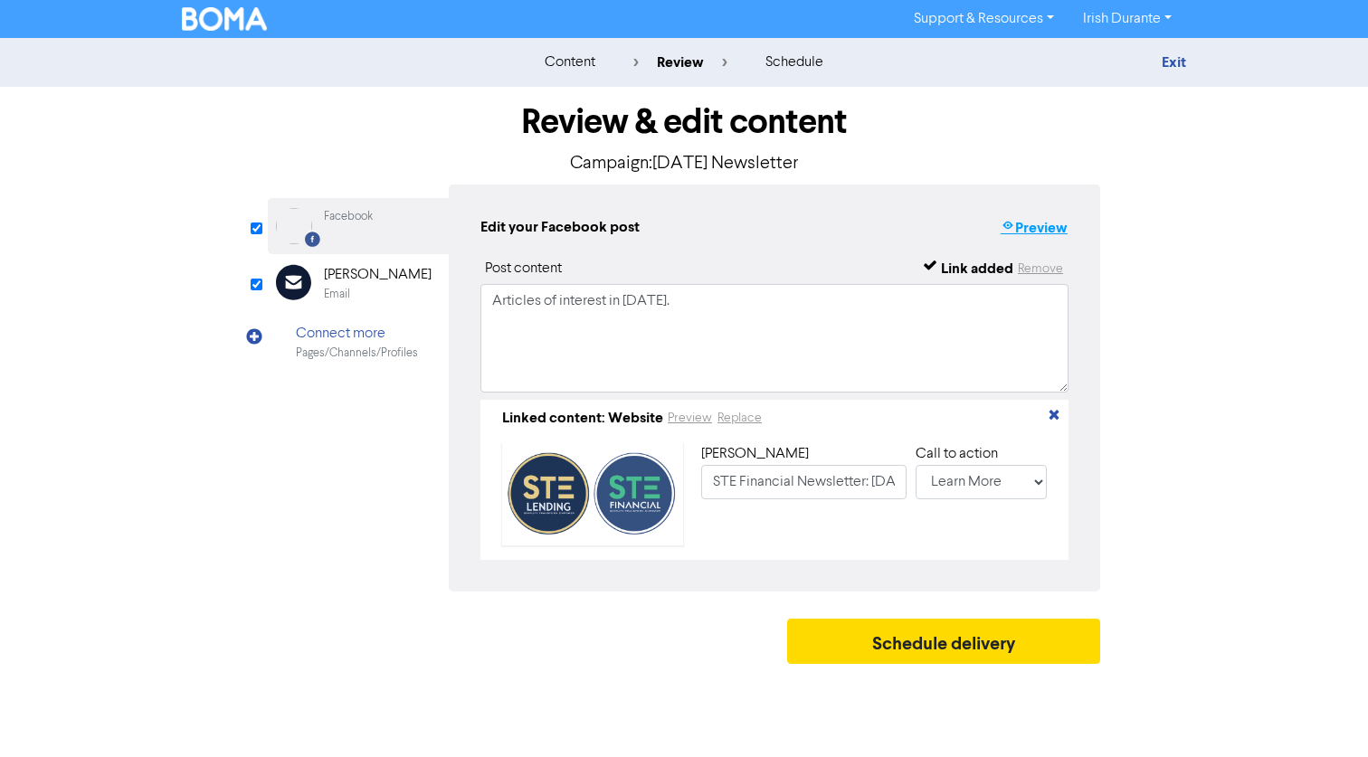
click at [1043, 223] on button "Preview" at bounding box center [1034, 228] width 69 height 24
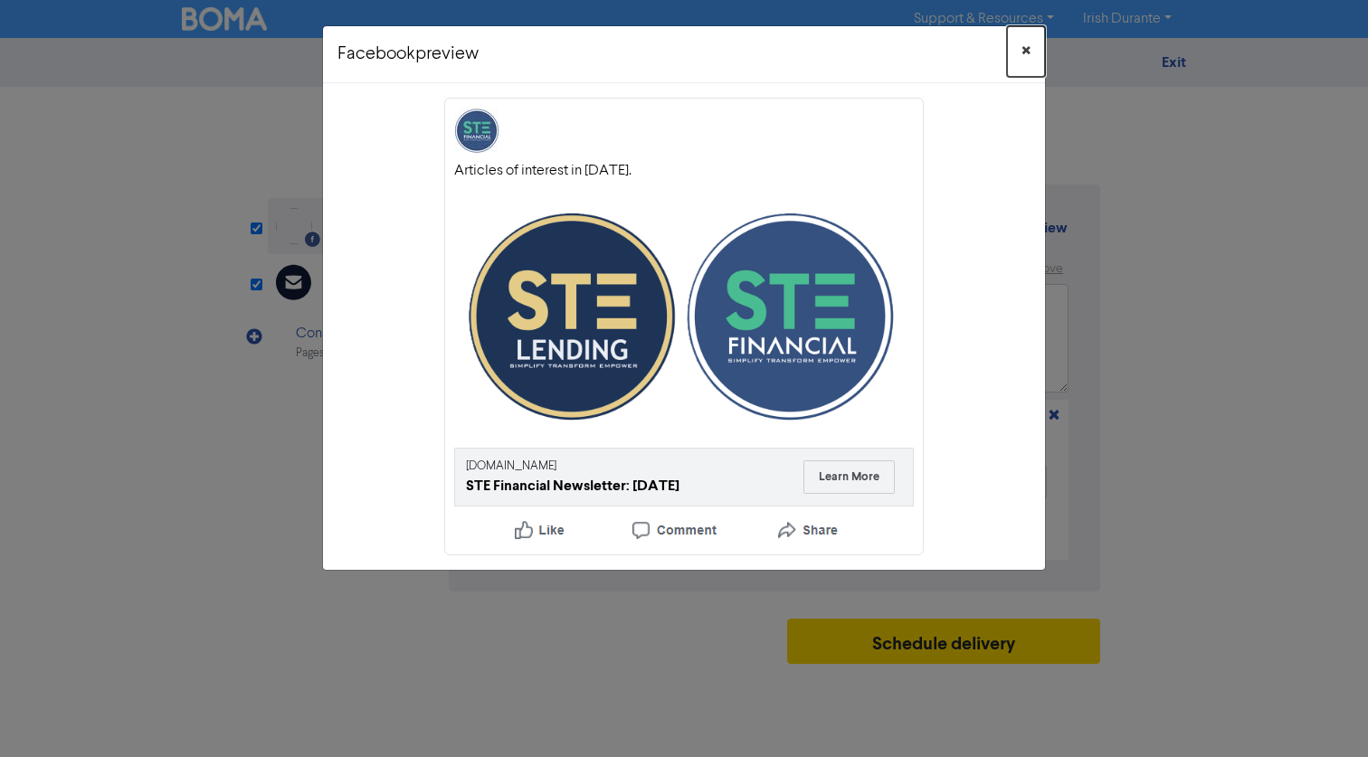
click at [1030, 48] on span "×" at bounding box center [1026, 51] width 9 height 27
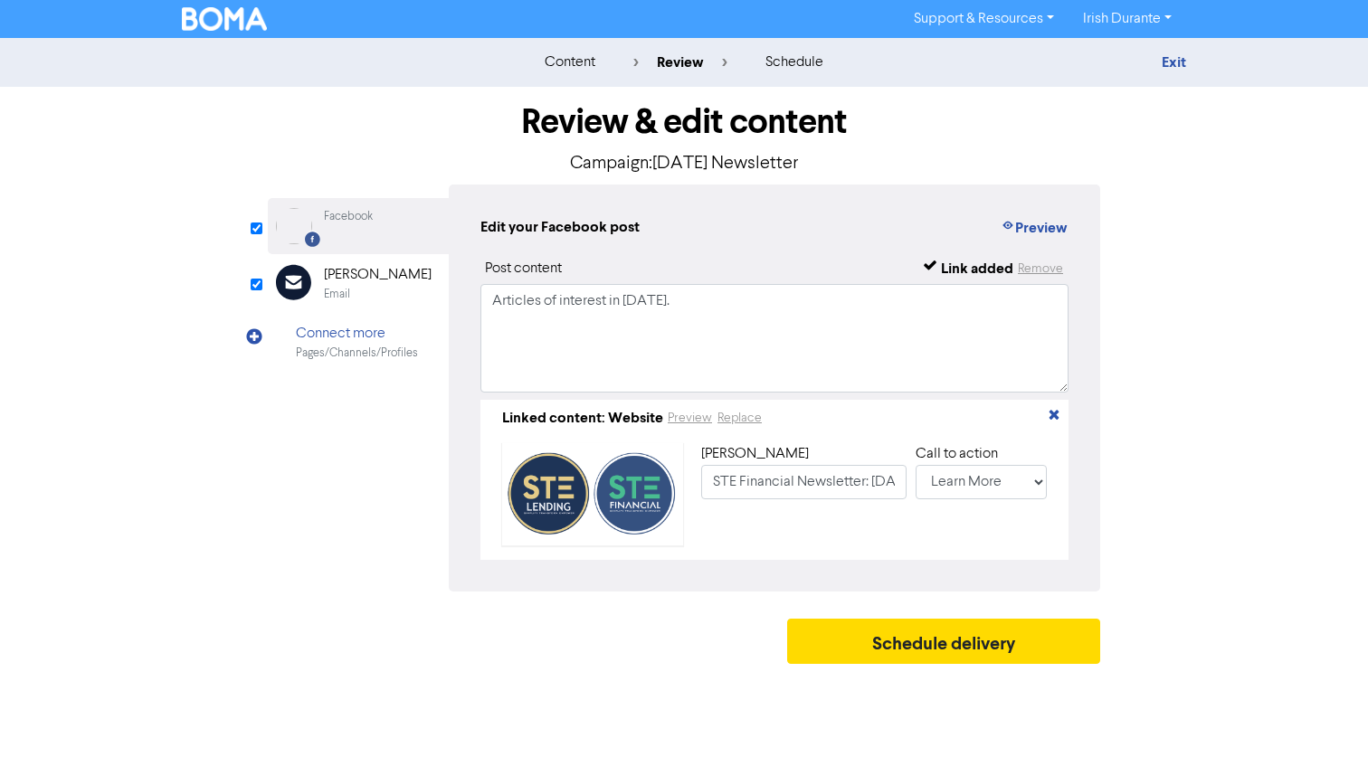
click at [347, 291] on div "Email" at bounding box center [337, 294] width 26 height 17
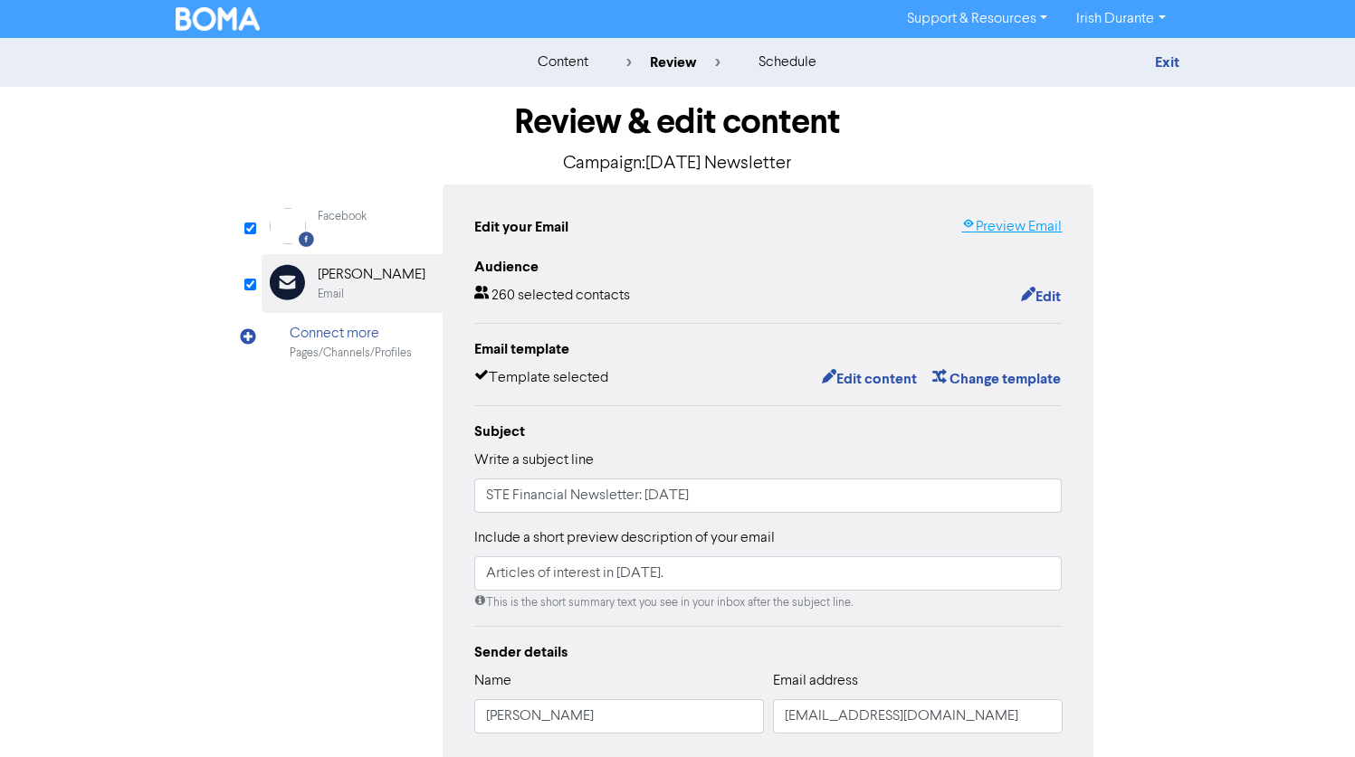
click at [1008, 226] on link "Preview Email" at bounding box center [1011, 227] width 100 height 22
click at [387, 211] on div "Facebook Created with Sketch. Facebook" at bounding box center [351, 226] width 181 height 56
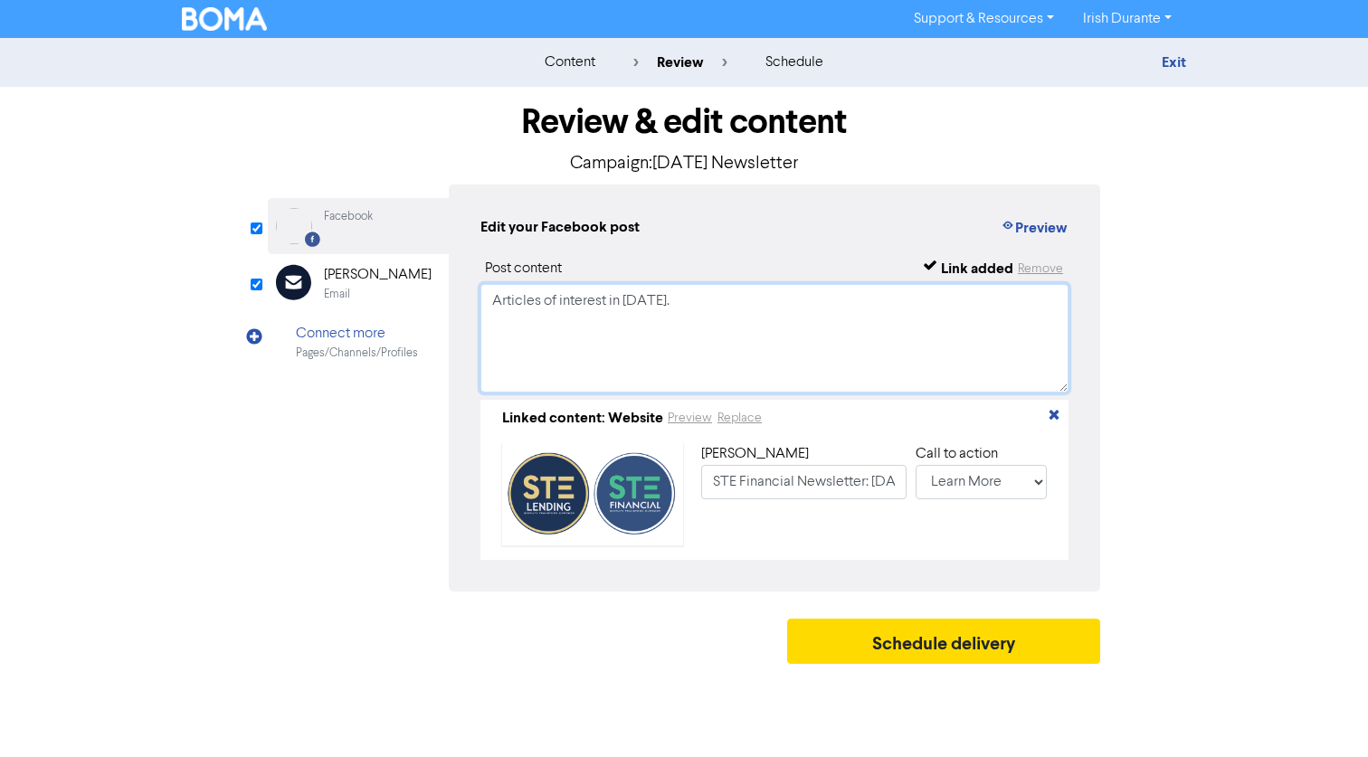
click at [769, 339] on textarea "Articles of interest in October 2025." at bounding box center [774, 338] width 588 height 109
click at [727, 255] on div "Edit your Facebook post Preview Post content Link added Remove Articles of inte…" at bounding box center [774, 388] width 651 height 407
click at [672, 424] on button "Preview" at bounding box center [690, 418] width 46 height 21
click at [368, 292] on div "Email" at bounding box center [378, 294] width 108 height 17
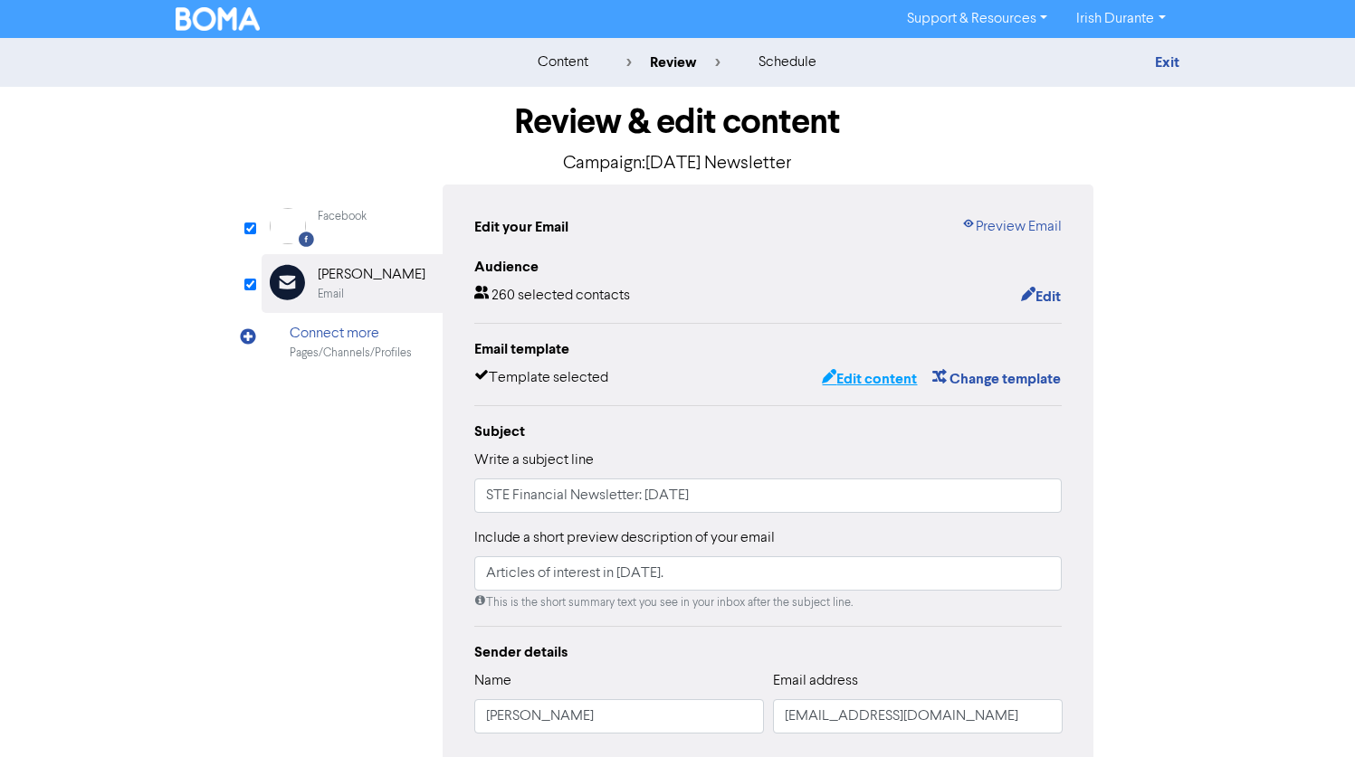
click at [864, 377] on button "Edit content" at bounding box center [869, 379] width 97 height 24
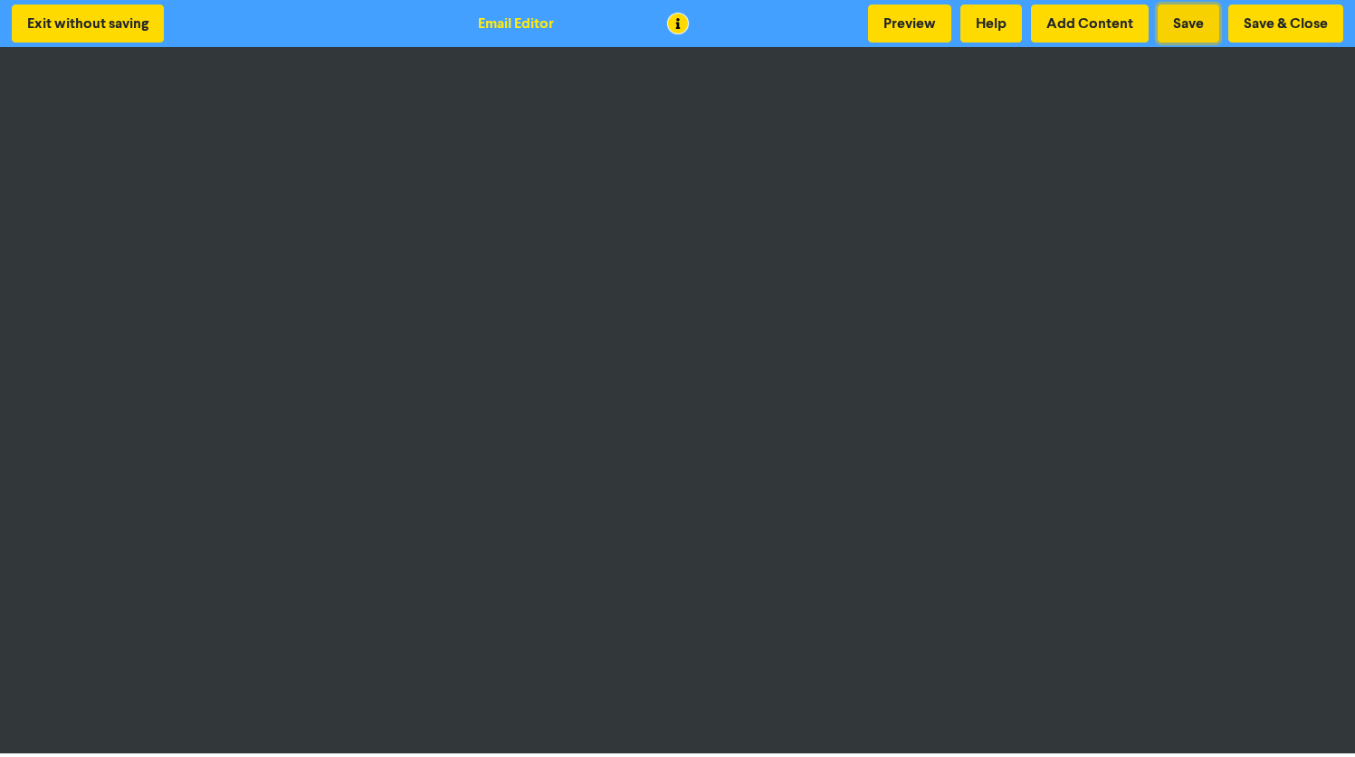
click at [1191, 25] on button "Save" at bounding box center [1188, 24] width 62 height 38
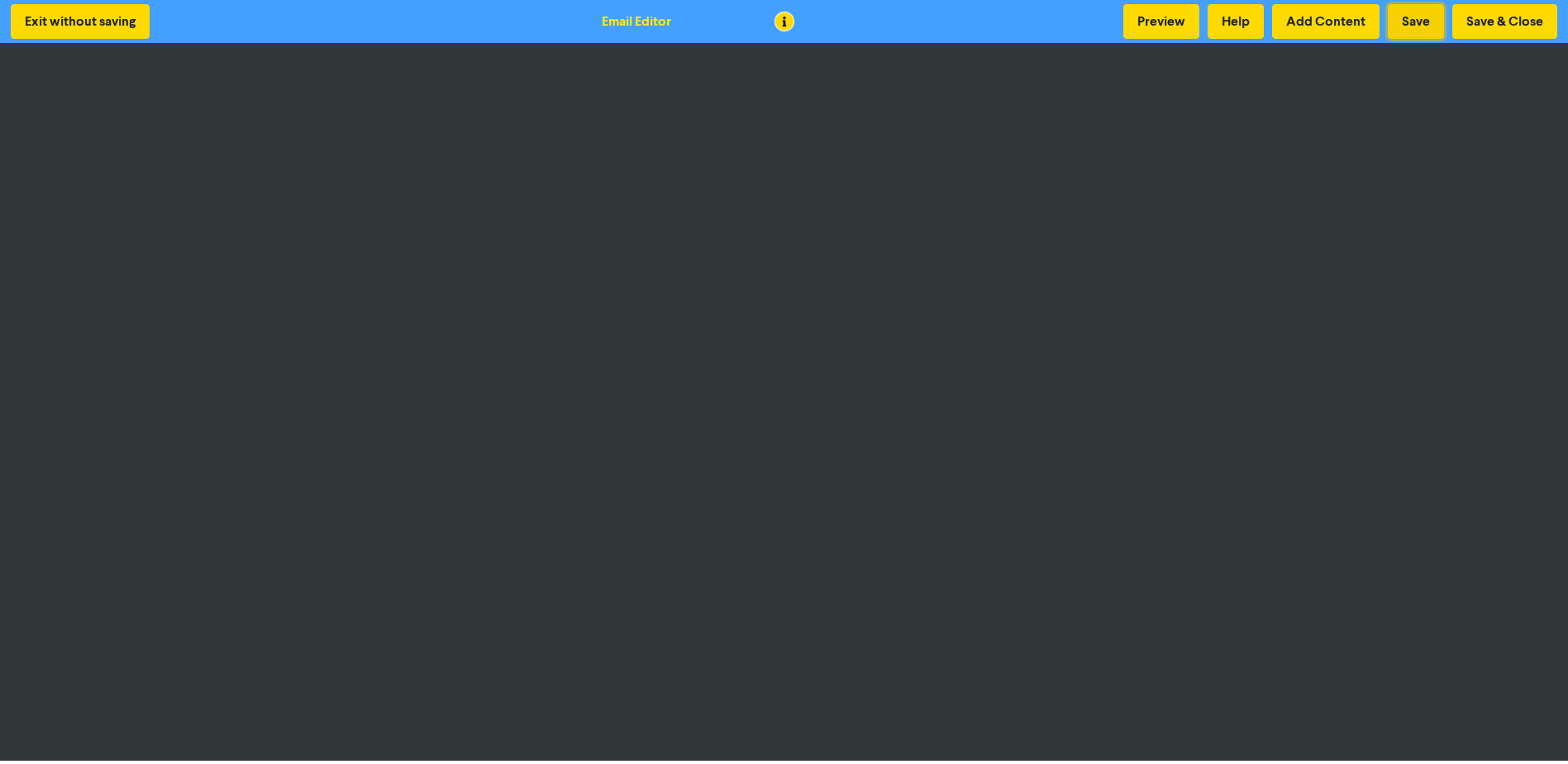
click at [1249, 22] on button "Save" at bounding box center [1416, 22] width 57 height 35
click at [1249, 22] on button "Save & Close" at bounding box center [1505, 22] width 105 height 35
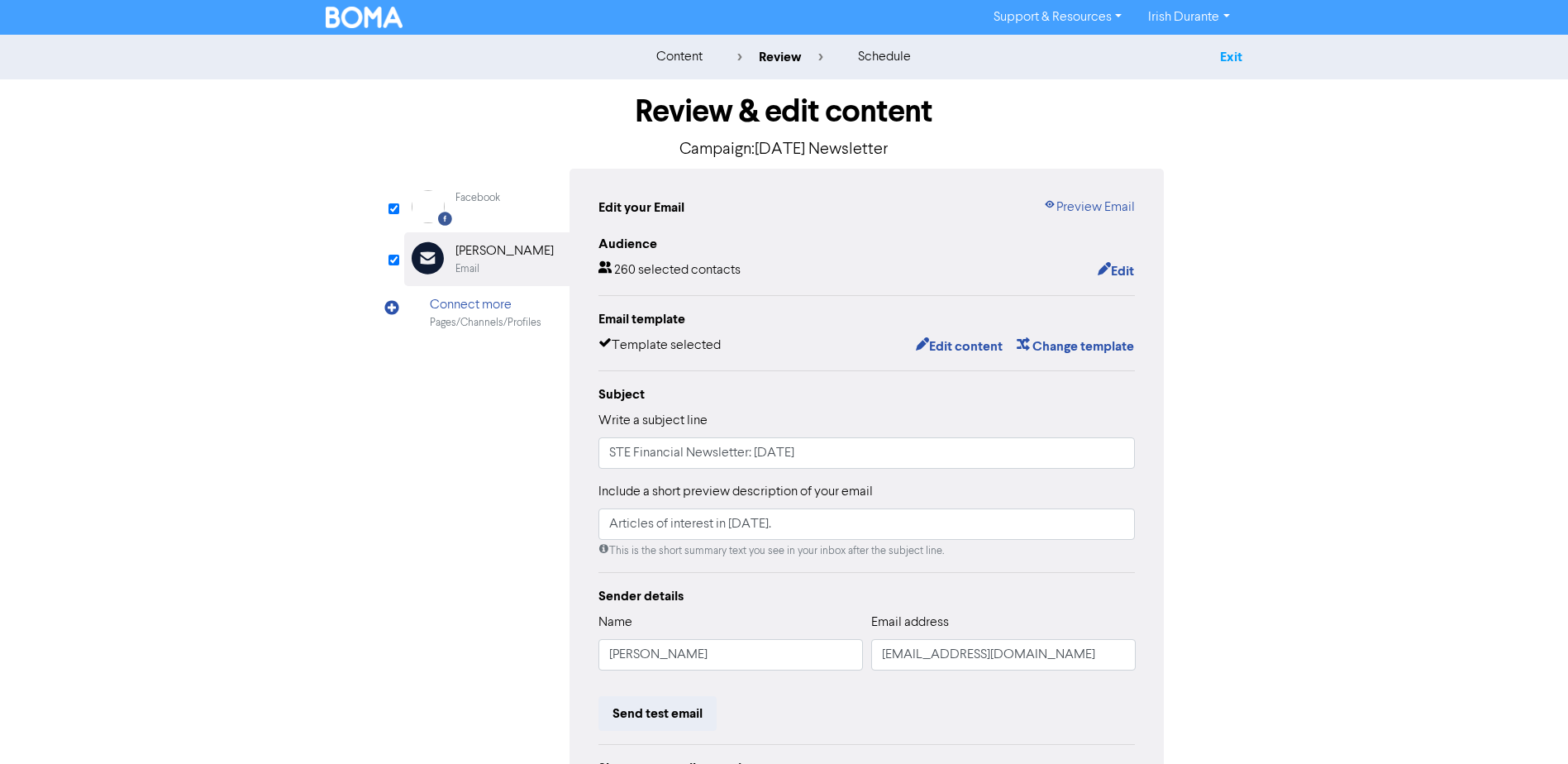
click at [1226, 56] on link "Exit" at bounding box center [1232, 57] width 22 height 16
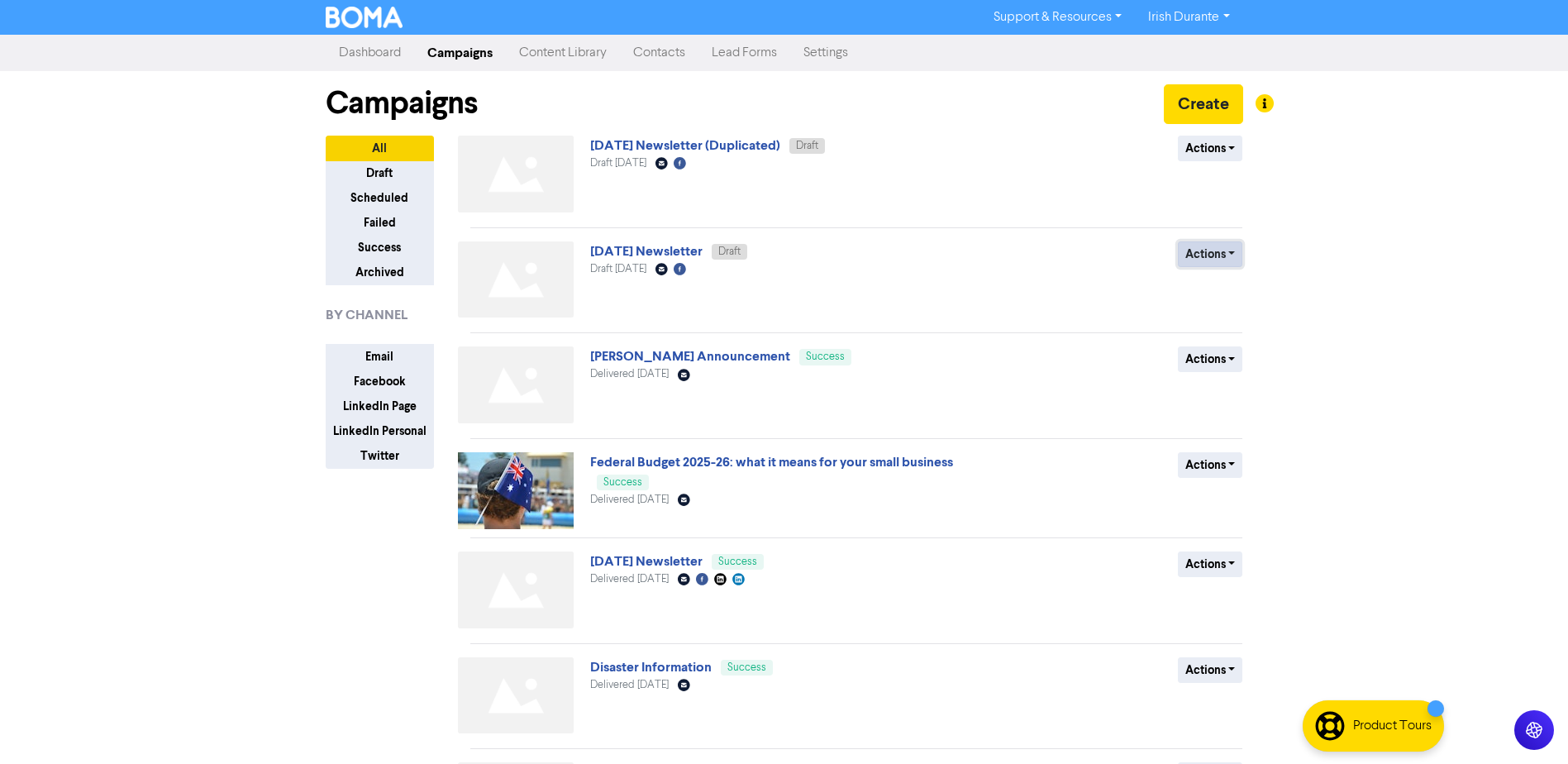
click at [1211, 255] on button "Actions" at bounding box center [1210, 254] width 65 height 26
click at [1003, 281] on div "Actions Delete Duplicate Rename Archive" at bounding box center [1122, 282] width 266 height 83
click at [1206, 254] on button "Actions" at bounding box center [1210, 254] width 65 height 26
click at [761, 298] on div "October 25 Newsletter Draft Draft July 4th 2025 Email Created with Sketch. Face…" at bounding box center [789, 282] width 398 height 83
click at [633, 256] on link "October 25 Newsletter" at bounding box center [646, 251] width 112 height 16
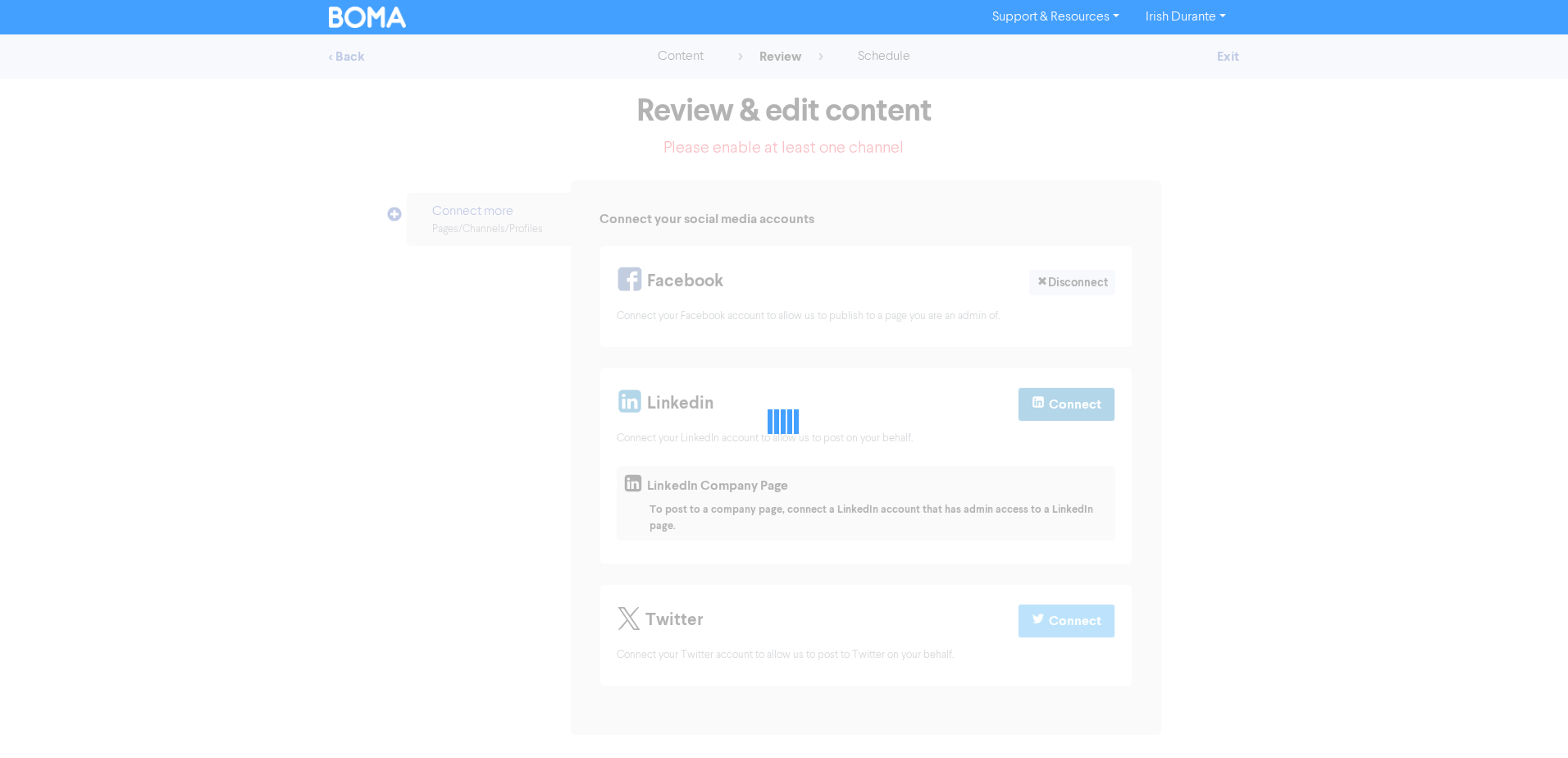
select select "LEARN_MORE"
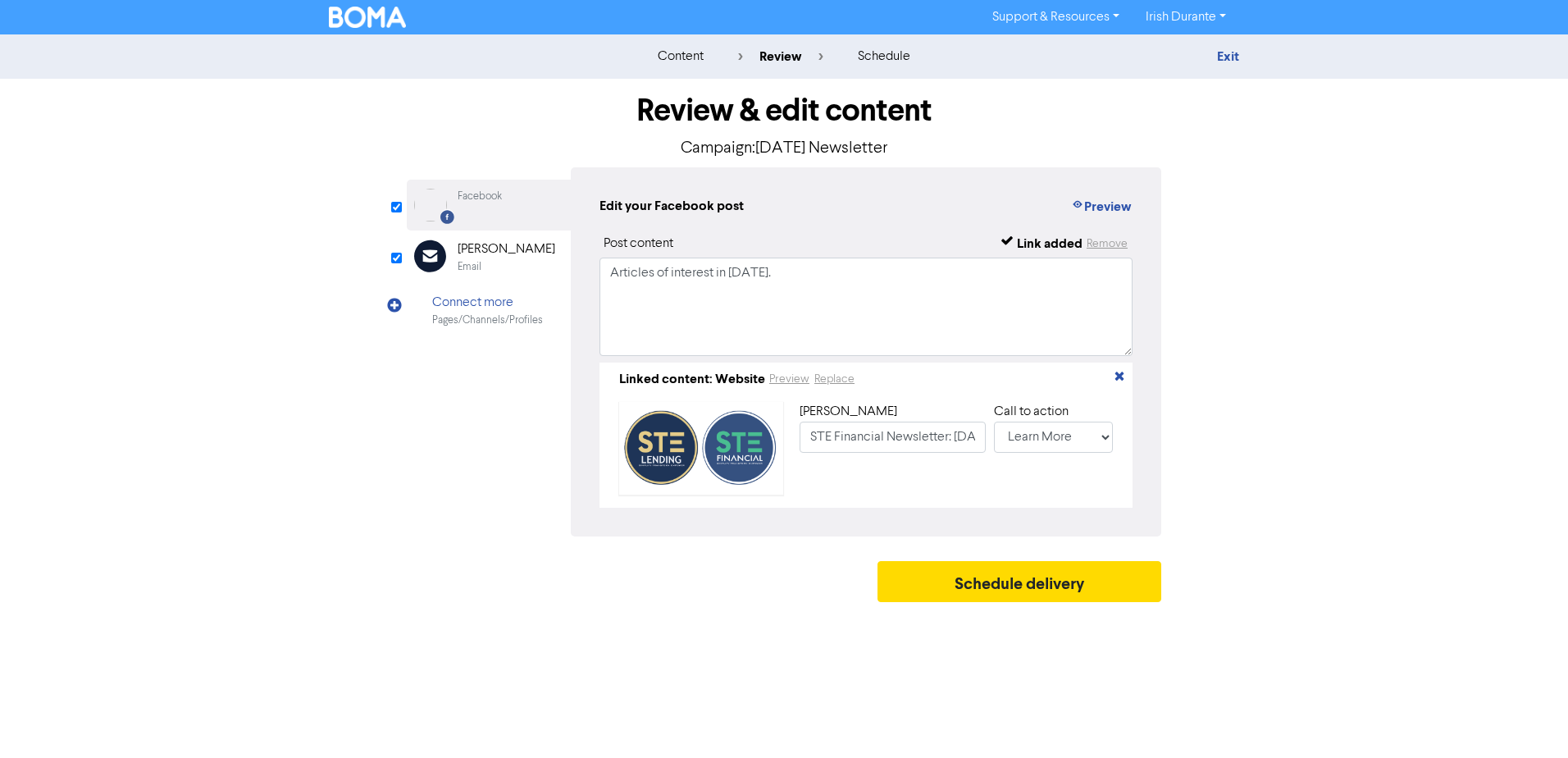
click at [466, 265] on div "Email" at bounding box center [469, 267] width 24 height 15
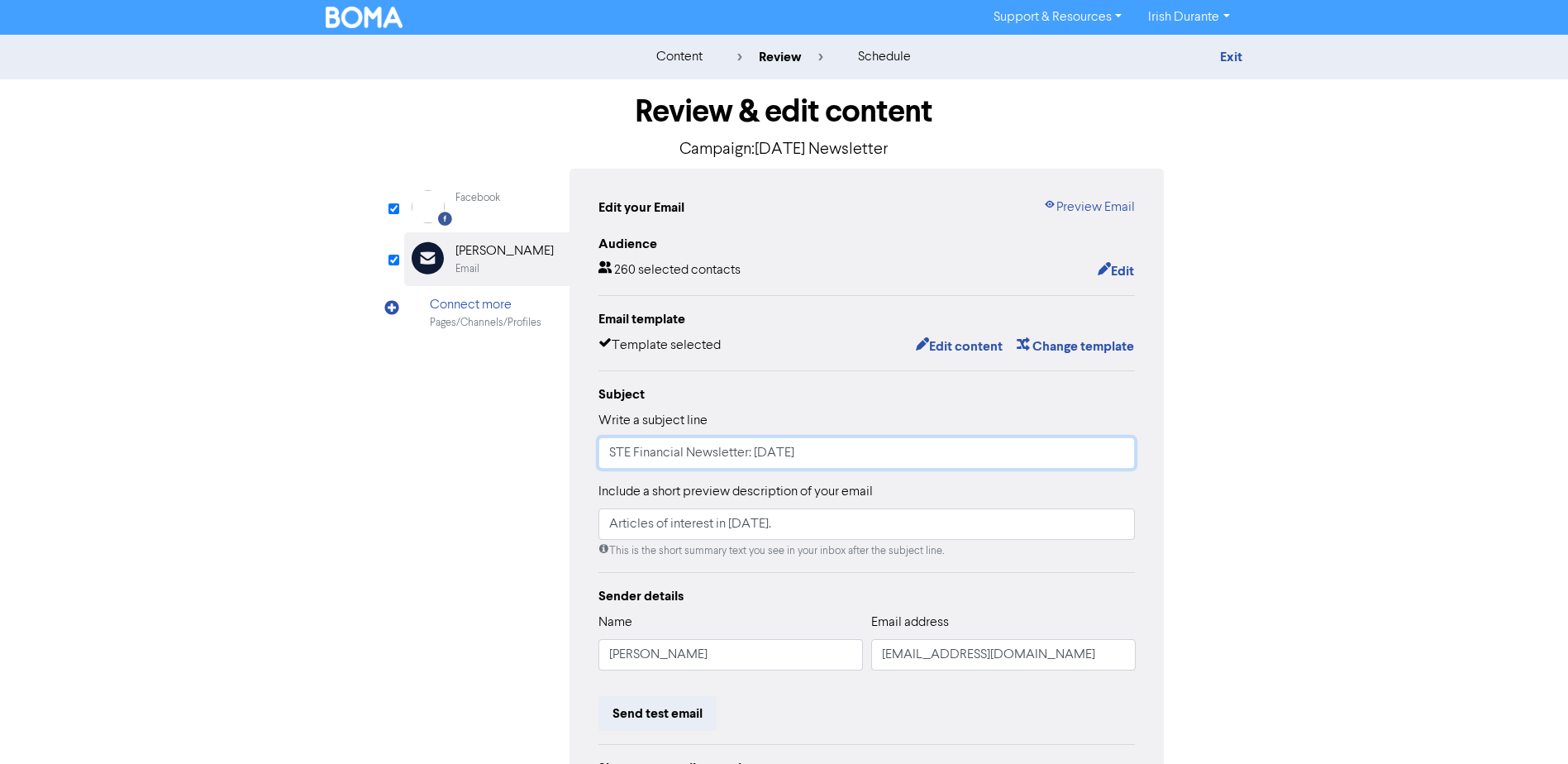
drag, startPoint x: 773, startPoint y: 457, endPoint x: 746, endPoint y: 458, distance: 27.0
click at [772, 456] on input "STE Financial Newsletter: October 2025" at bounding box center [867, 453] width 537 height 31
click at [744, 458] on input "STE Financial Newsletter: October 2025" at bounding box center [867, 453] width 537 height 31
click at [1231, 54] on link "Exit" at bounding box center [1232, 57] width 22 height 16
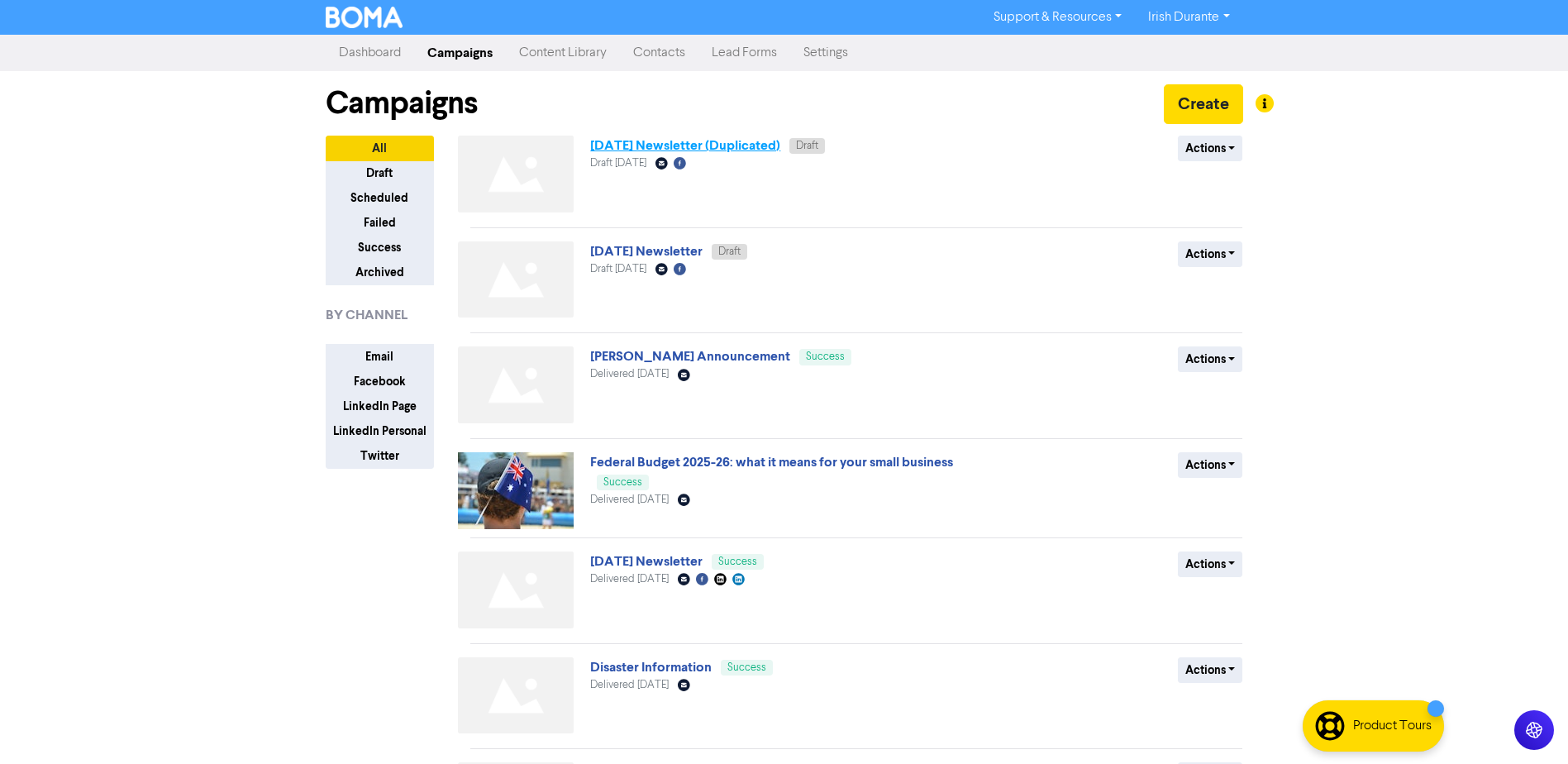
click at [687, 142] on link "October 25 Newsletter (Duplicated)" at bounding box center [685, 145] width 190 height 16
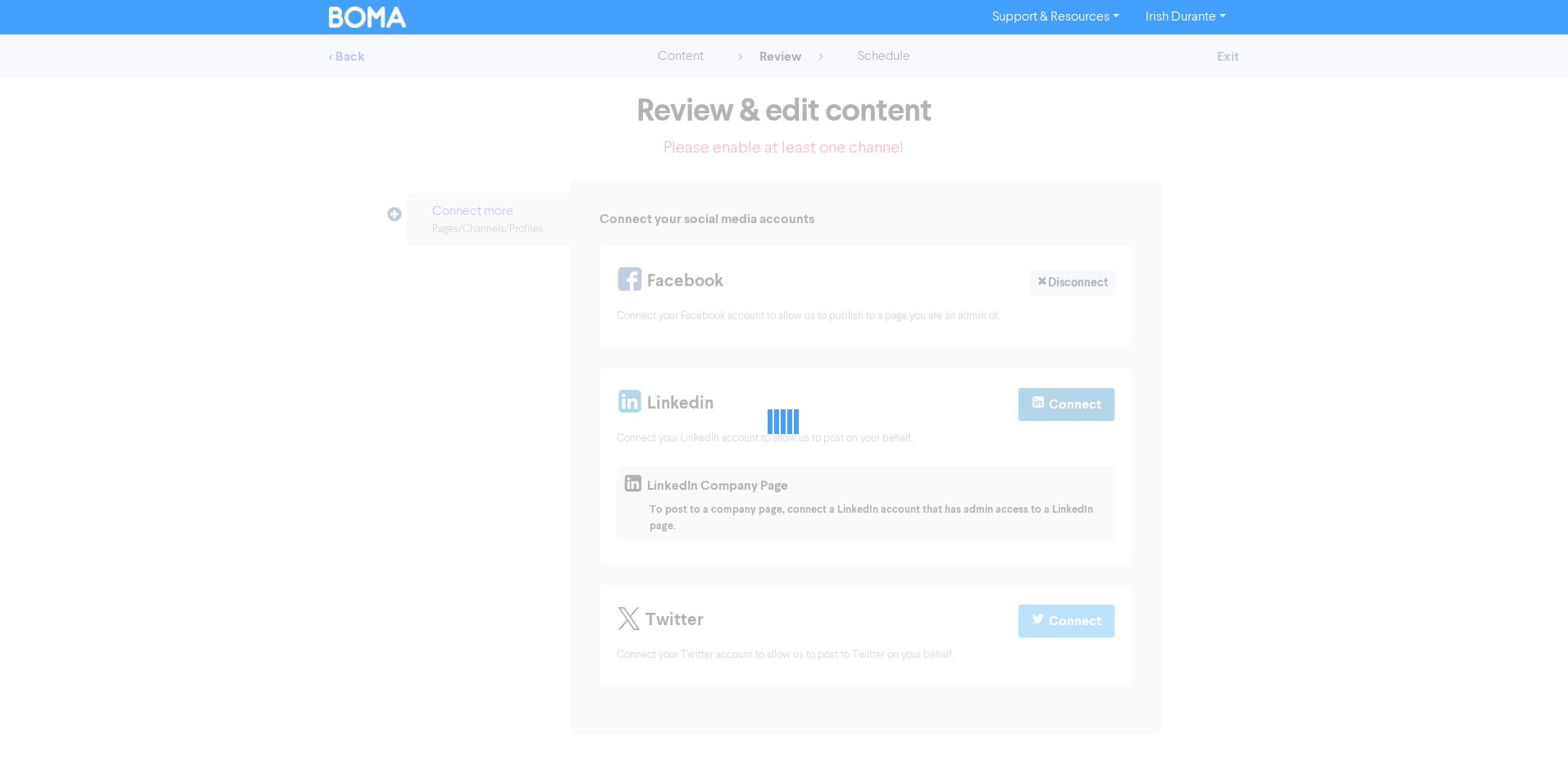
select select "LEARN_MORE"
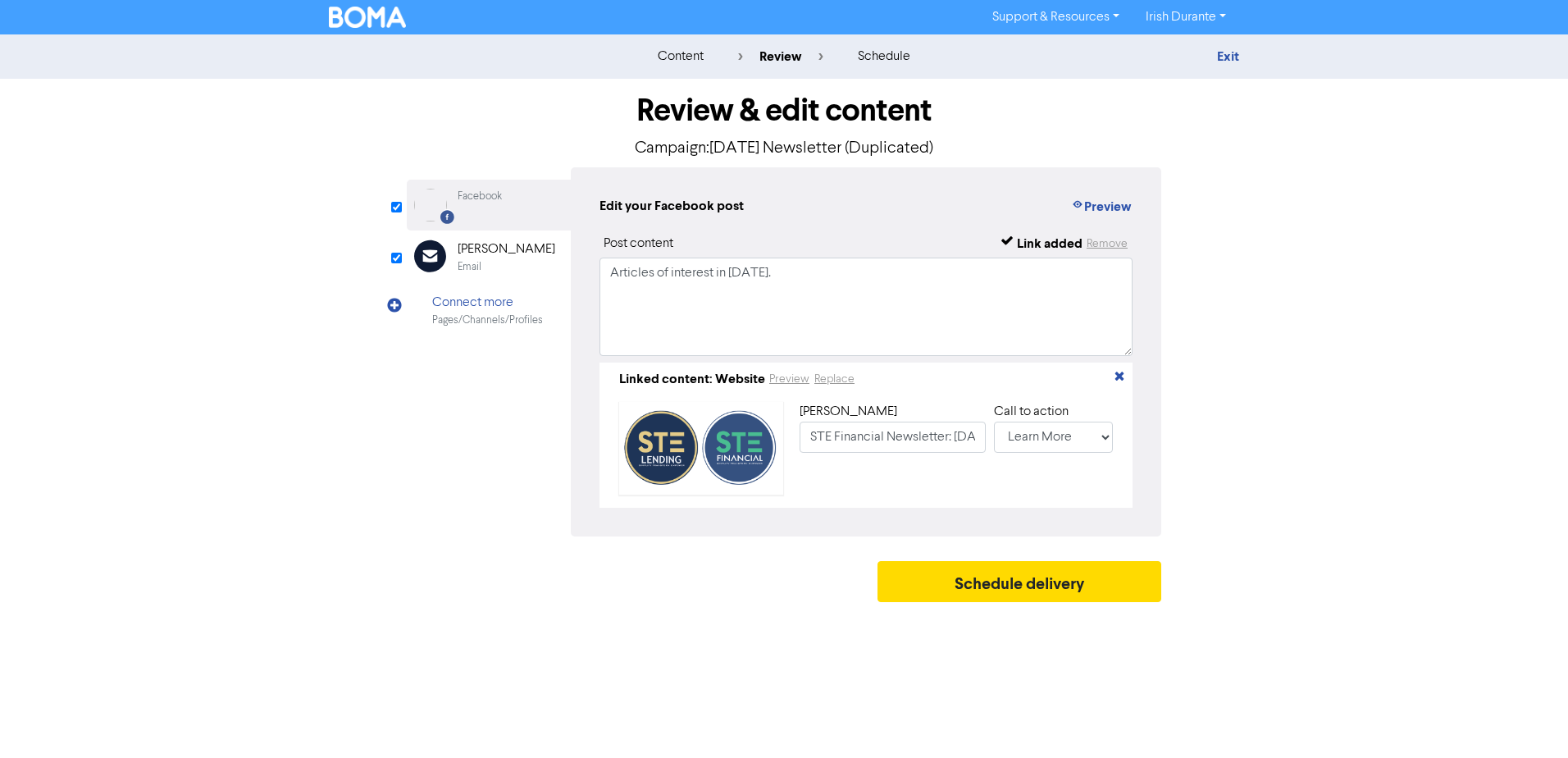
click at [466, 266] on div "Email" at bounding box center [469, 267] width 24 height 15
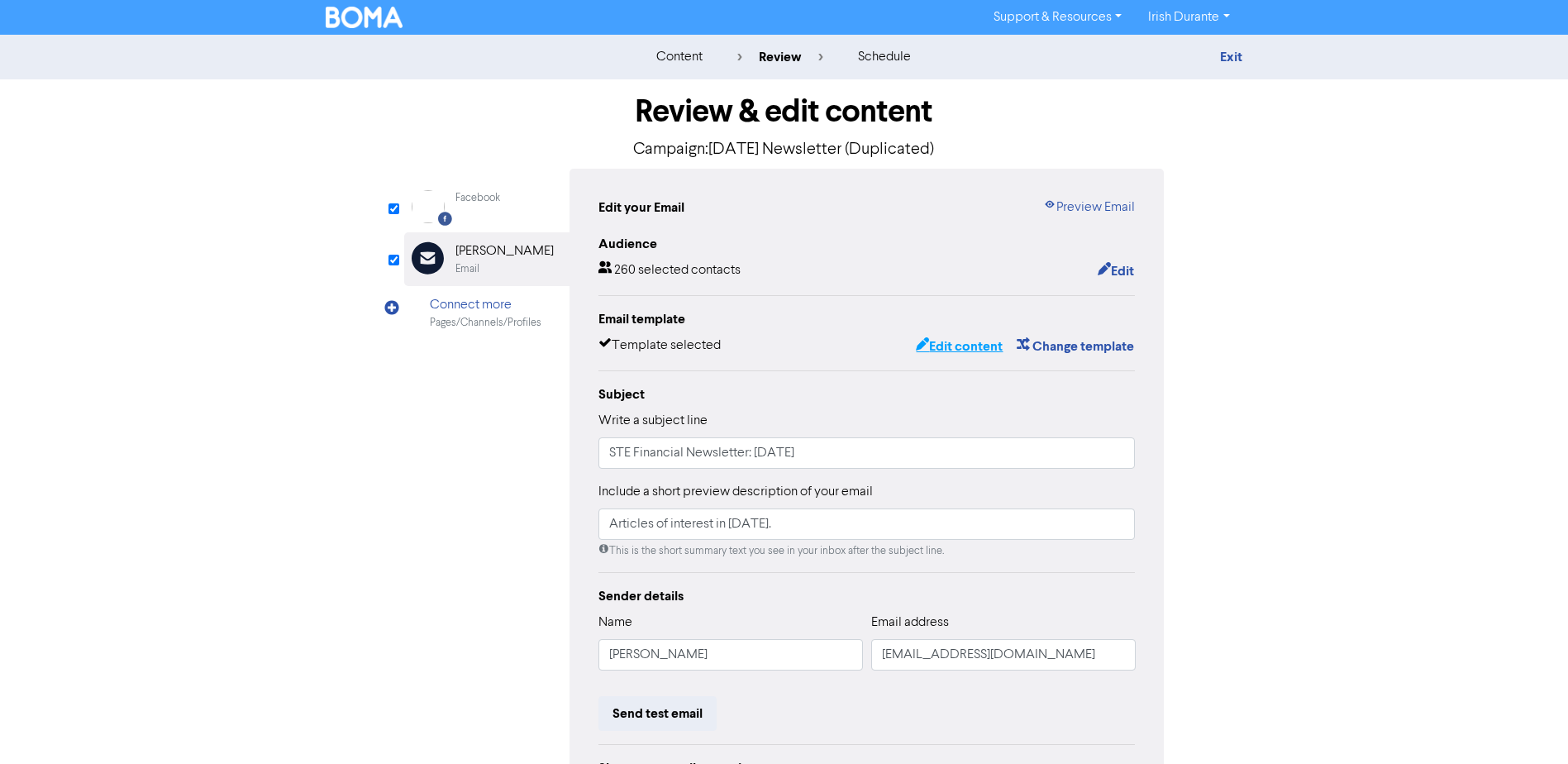
click at [960, 348] on button "Edit content" at bounding box center [959, 346] width 89 height 22
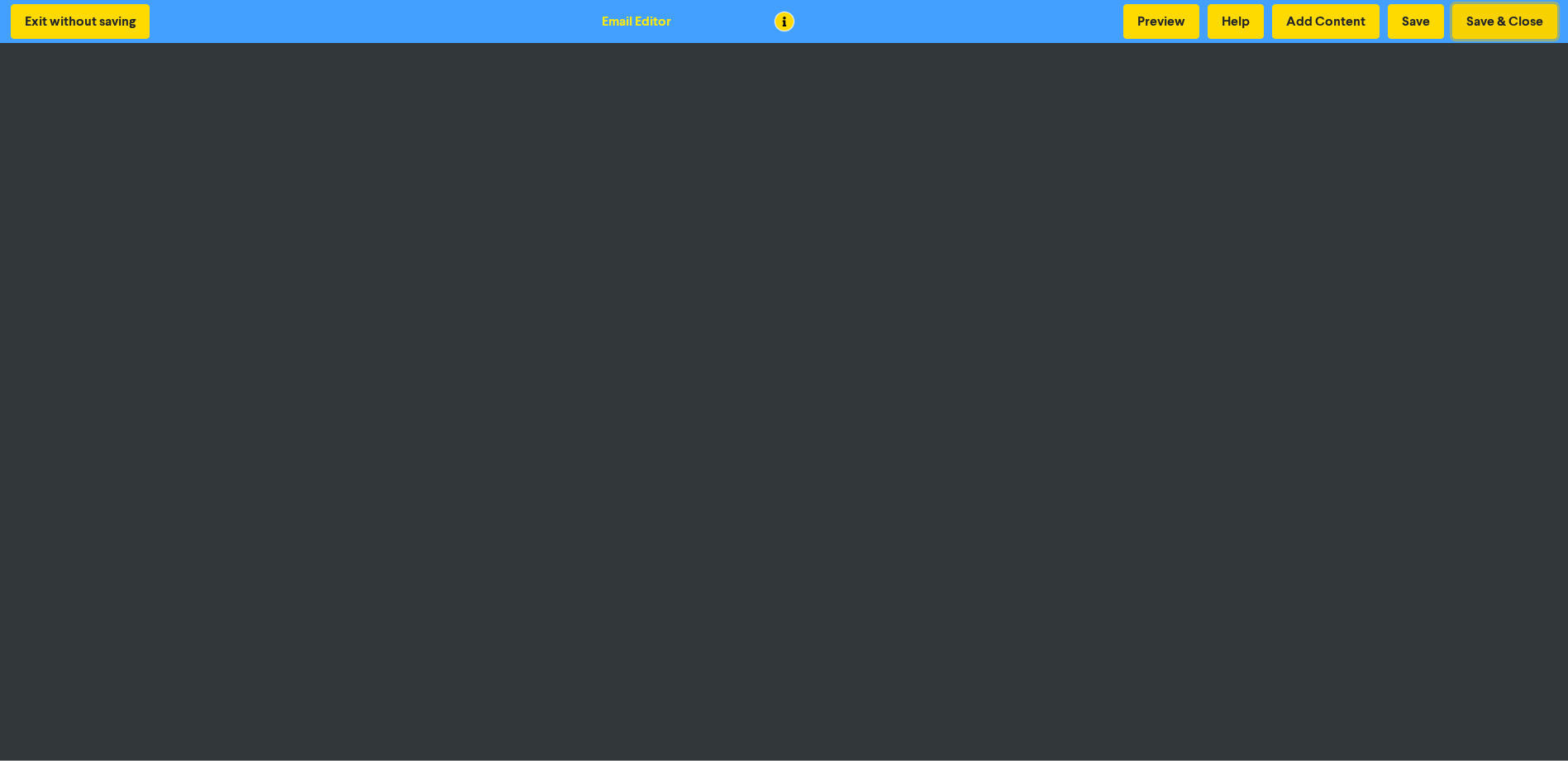
click at [1249, 16] on button "Save & Close" at bounding box center [1505, 22] width 105 height 35
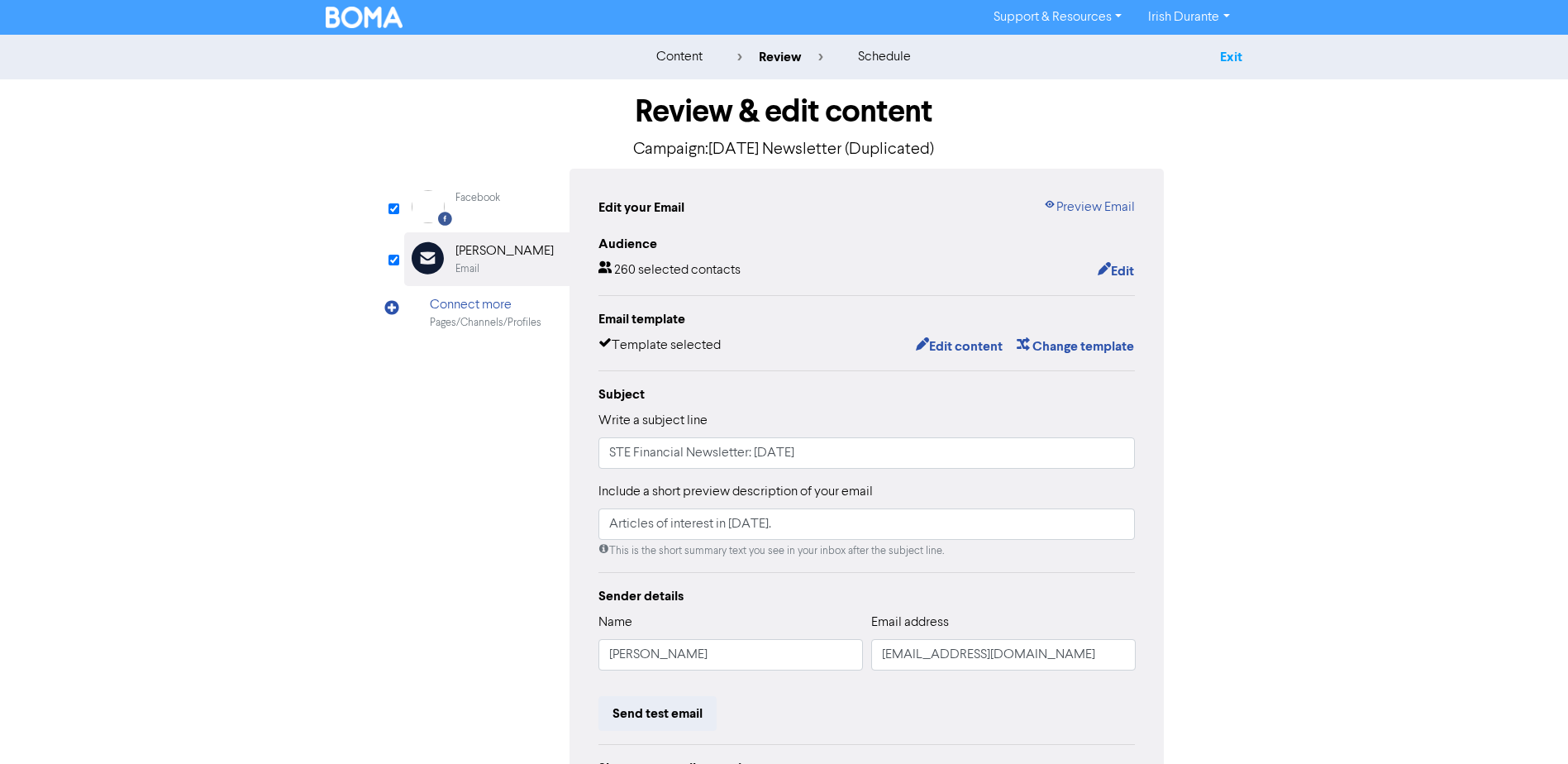
click at [1226, 52] on link "Exit" at bounding box center [1232, 57] width 22 height 16
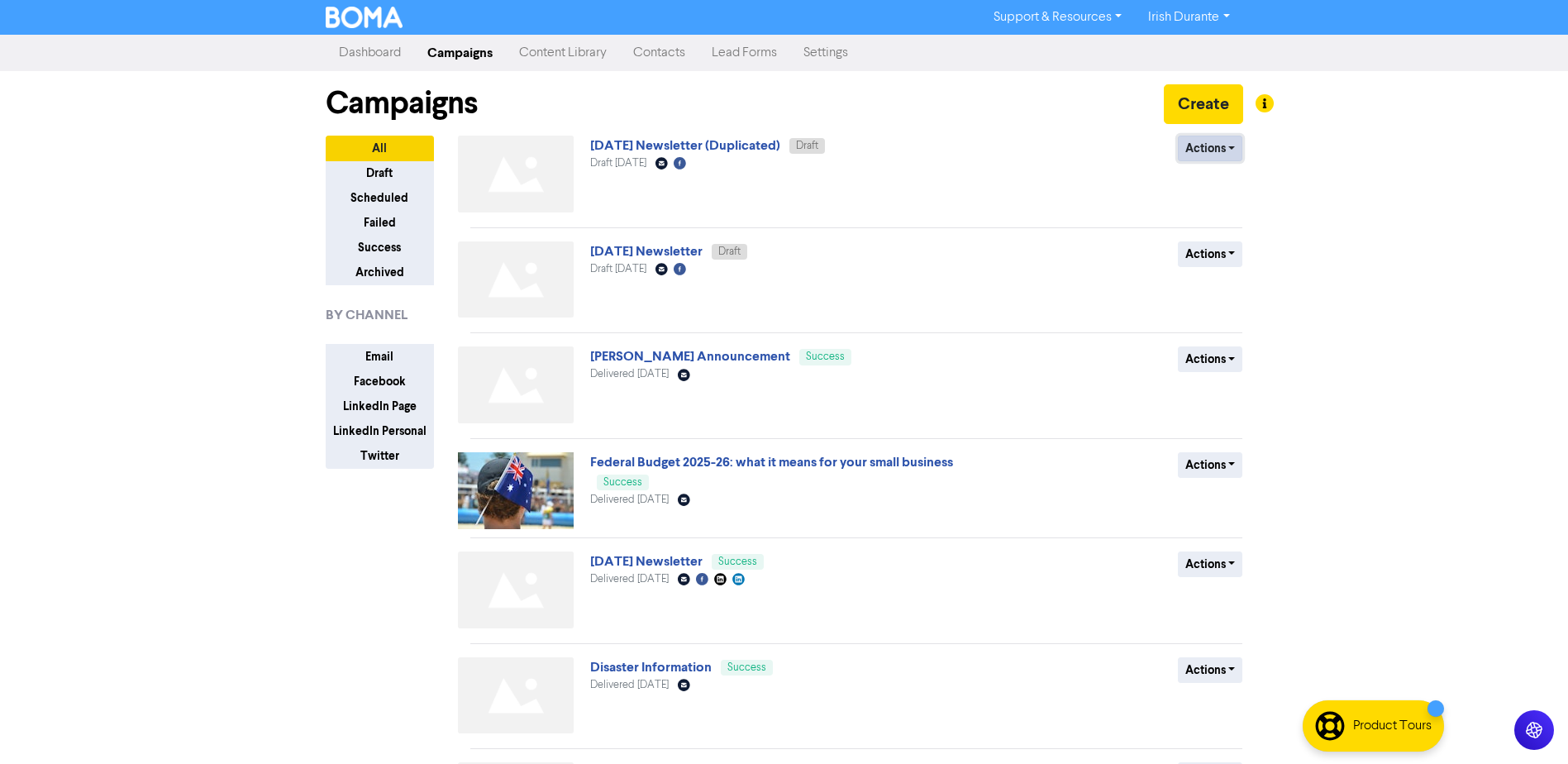
click at [1211, 152] on button "Actions" at bounding box center [1210, 148] width 65 height 26
click at [674, 145] on link "October 25 Newsletter (Duplicated)" at bounding box center [685, 145] width 190 height 16
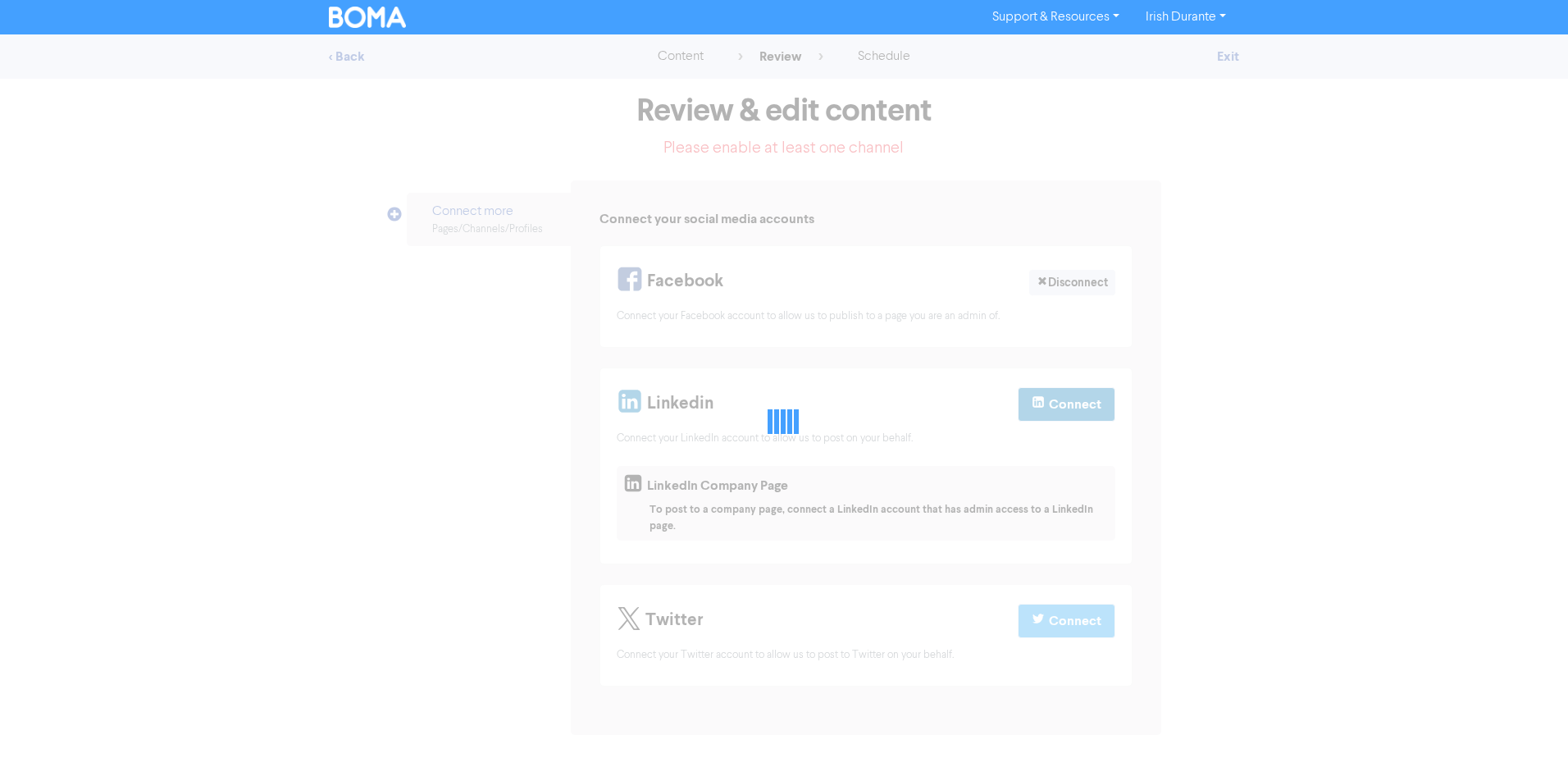
select select "LEARN_MORE"
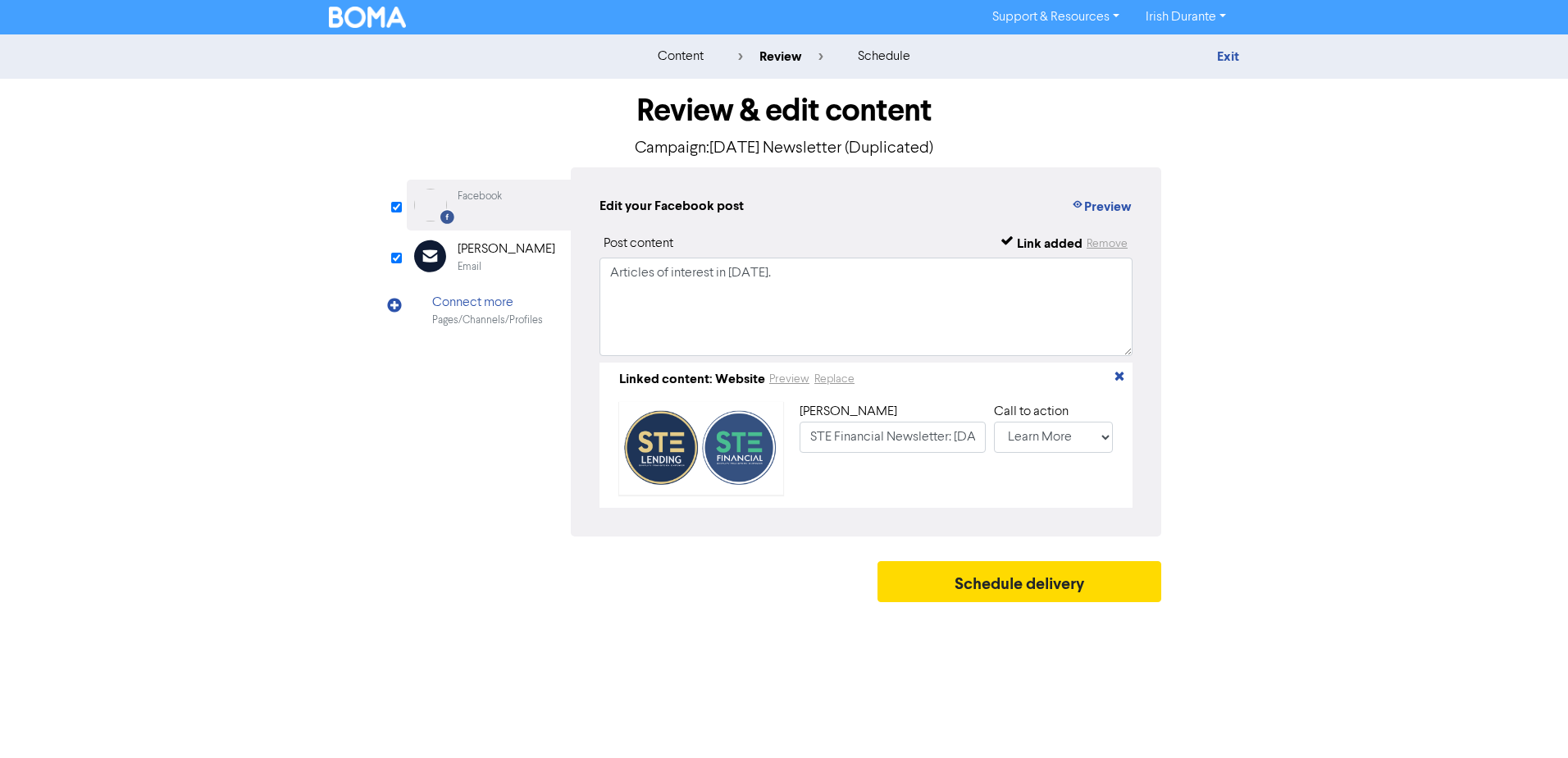
click at [494, 259] on div "Email" at bounding box center [507, 267] width 98 height 15
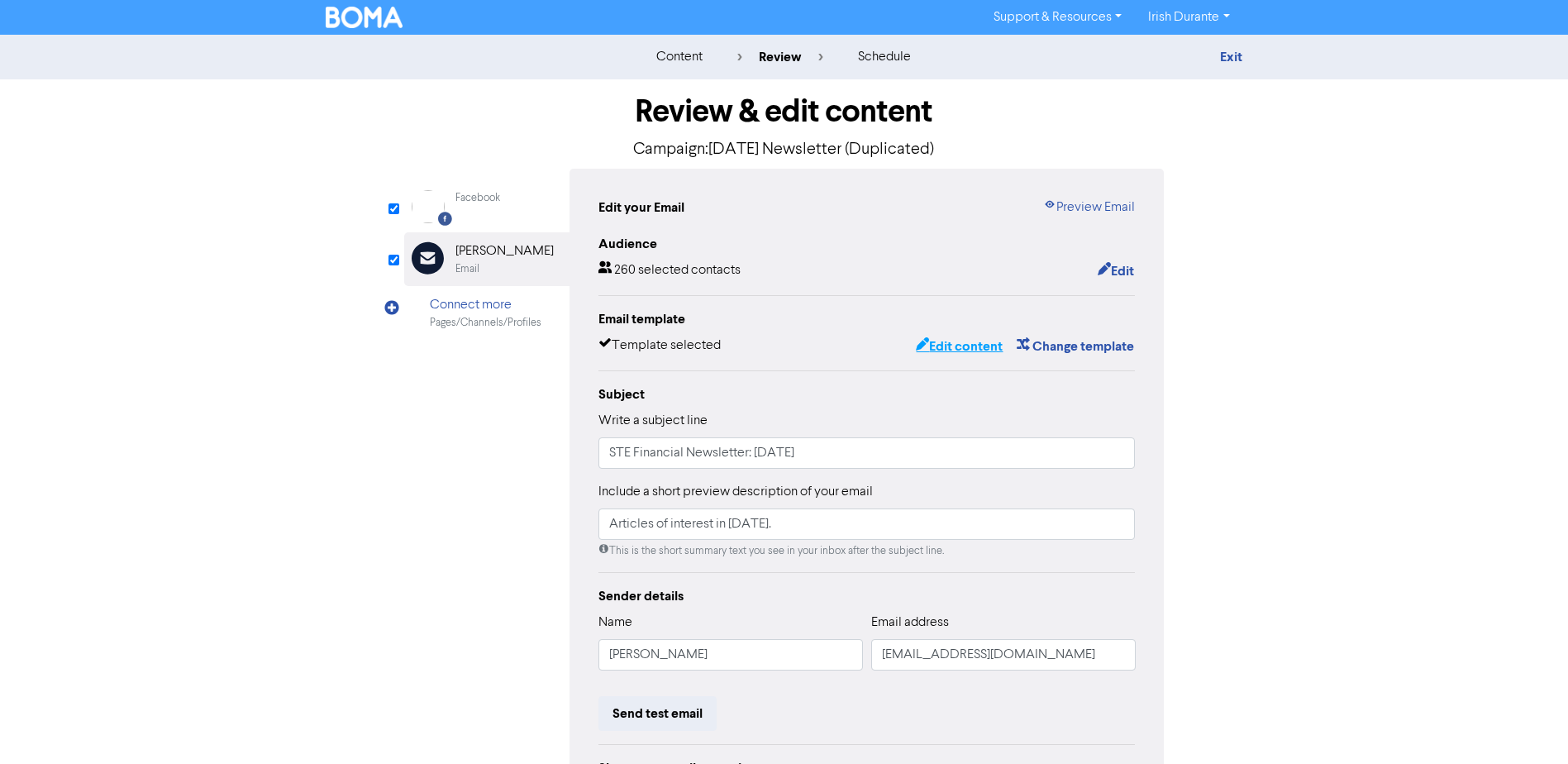
click at [958, 346] on button "Edit content" at bounding box center [959, 346] width 89 height 22
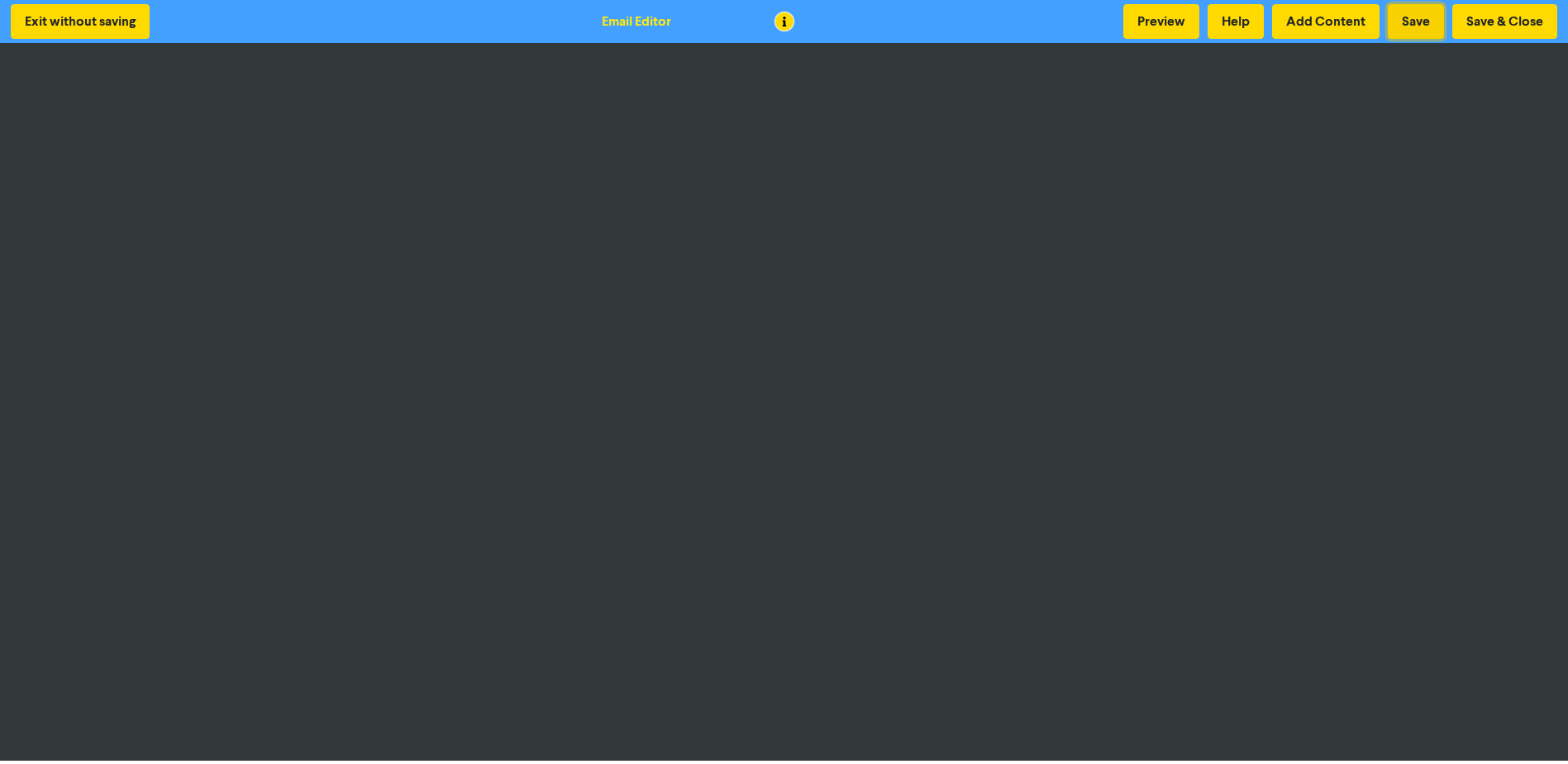
click at [1249, 30] on button "Save" at bounding box center [1416, 22] width 57 height 35
click at [1165, 22] on button "Preview" at bounding box center [1161, 22] width 76 height 35
click at [1249, 27] on button "Save" at bounding box center [1416, 22] width 57 height 35
click at [1249, 2] on div "Exit without saving Email Editor Preview Help Add Content Save Save & Close" at bounding box center [784, 21] width 1568 height 43
click at [1249, 16] on button "Save & Close" at bounding box center [1505, 22] width 105 height 35
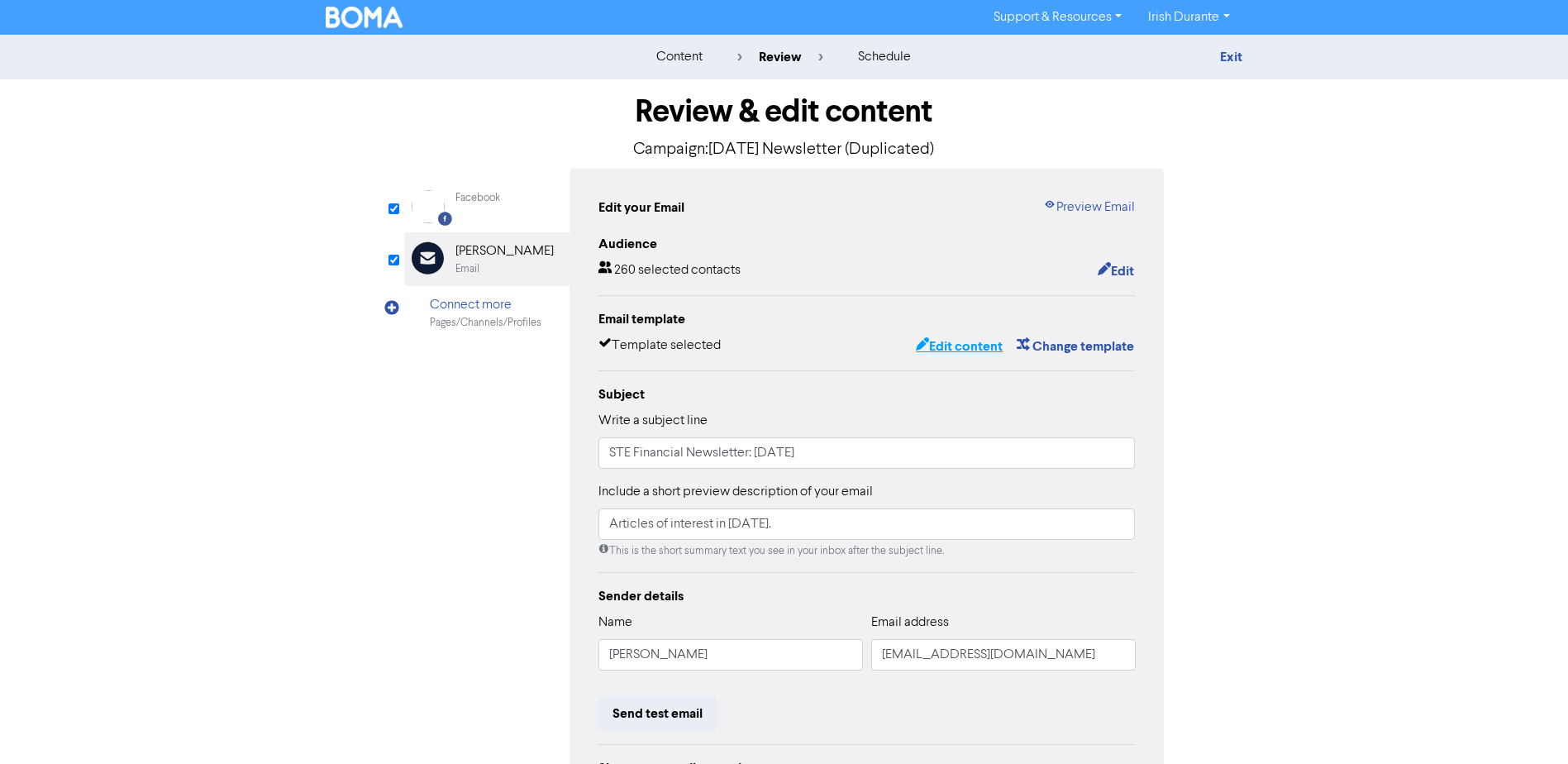
click at [971, 347] on button "Edit content" at bounding box center [959, 346] width 89 height 22
